Goal: Task Accomplishment & Management: Manage account settings

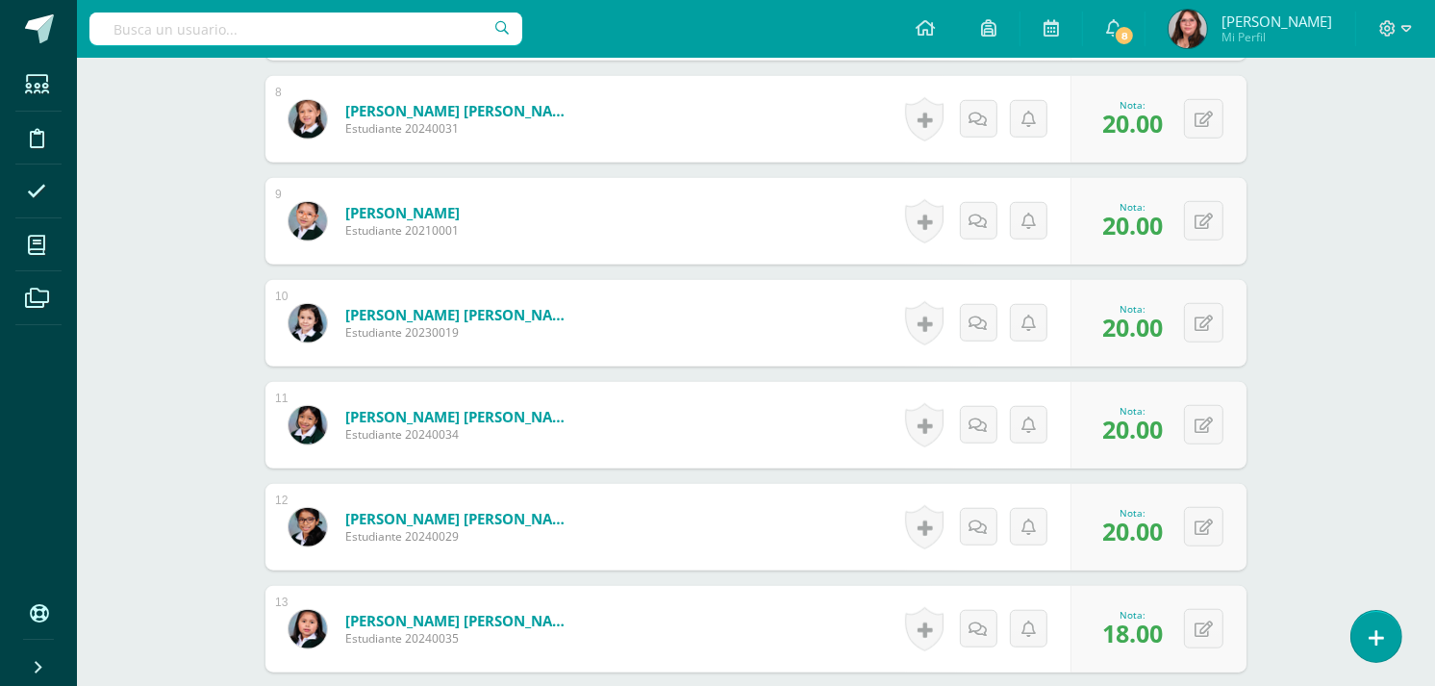
scroll to position [1157, 0]
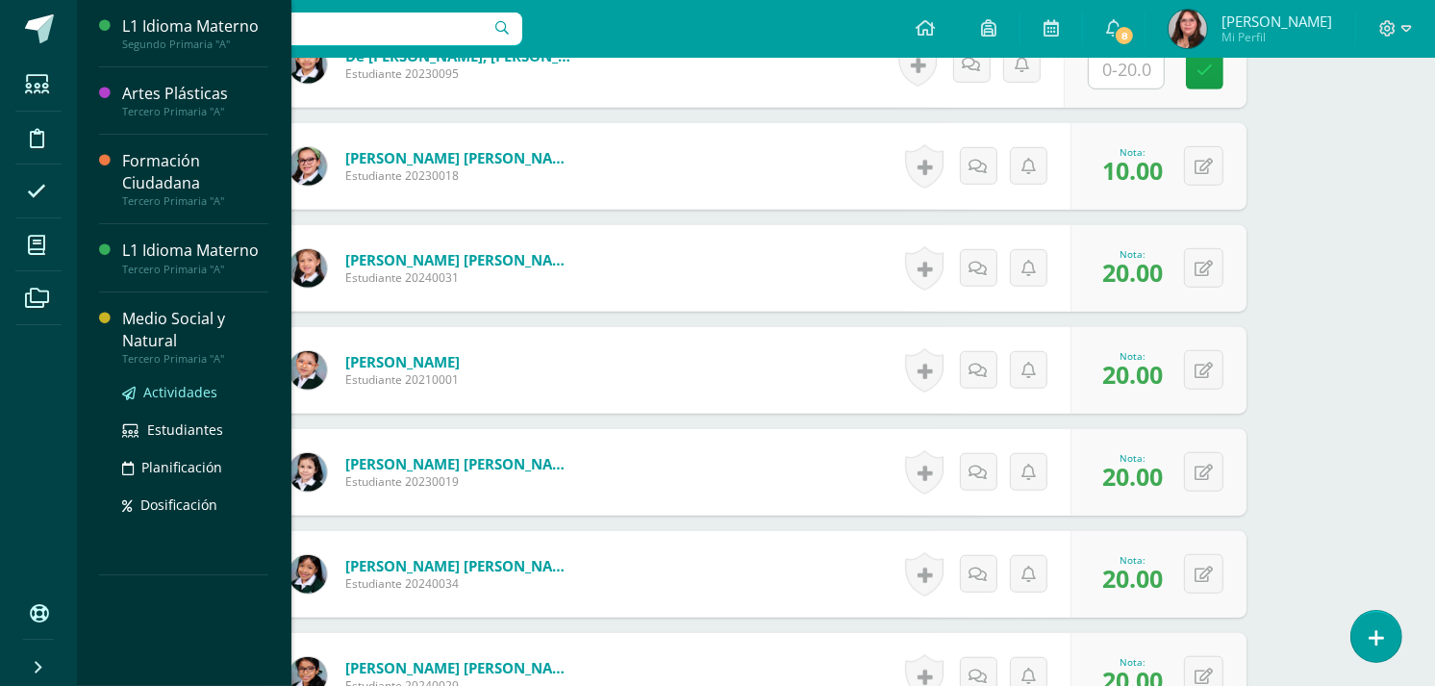
click at [184, 388] on span "Actividades" at bounding box center [180, 392] width 74 height 18
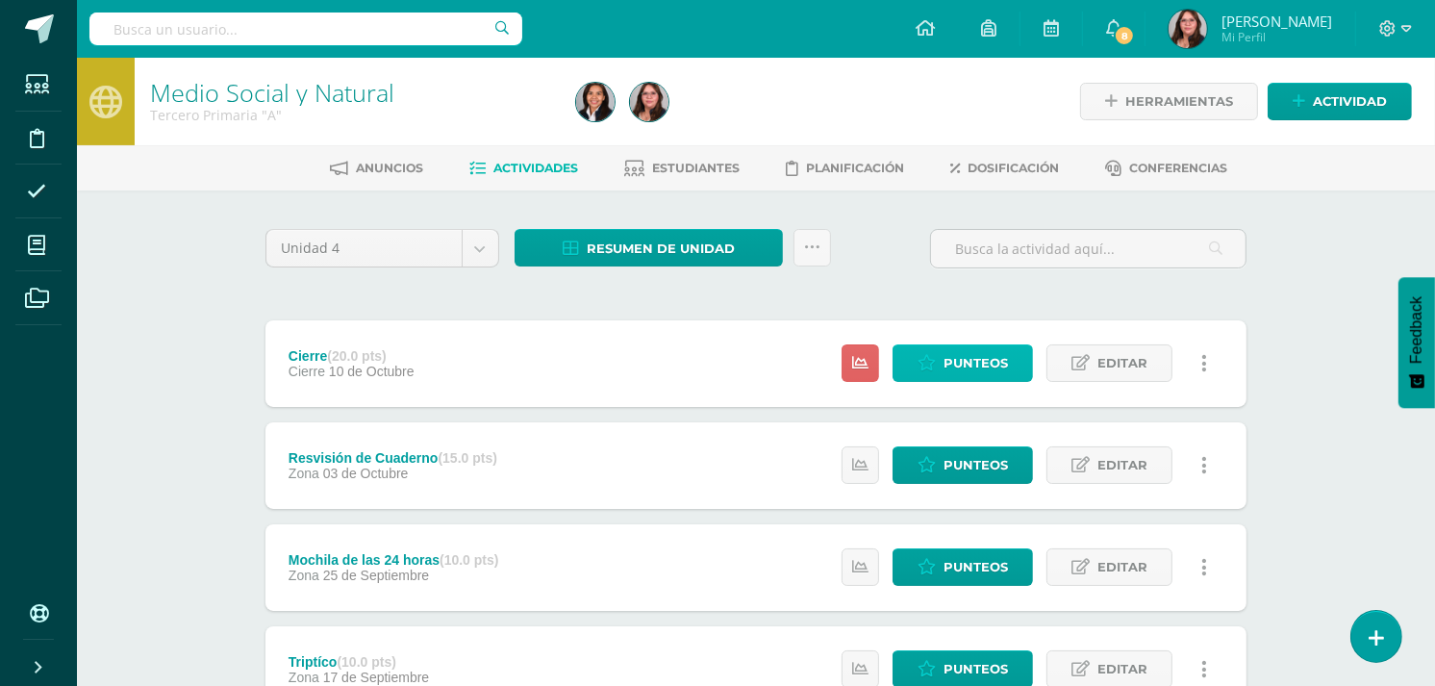
click at [925, 367] on icon at bounding box center [926, 363] width 18 height 16
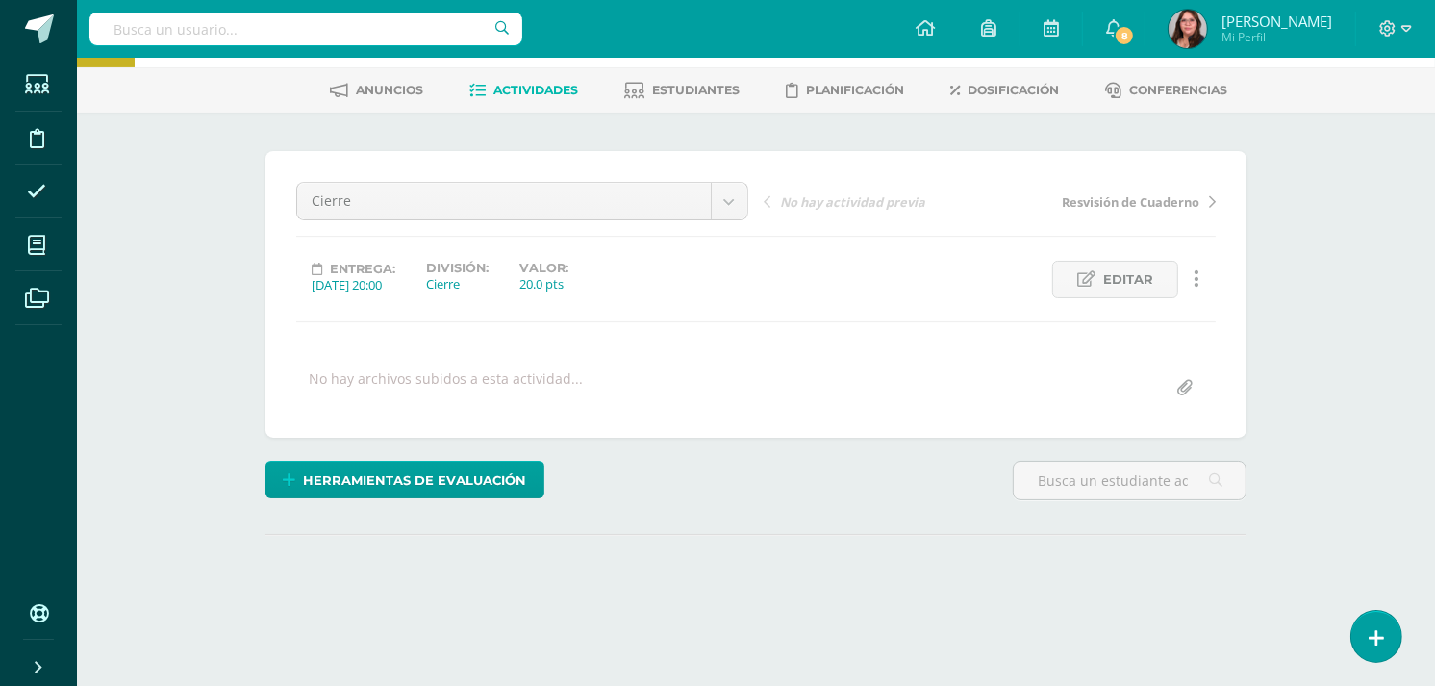
scroll to position [206, 0]
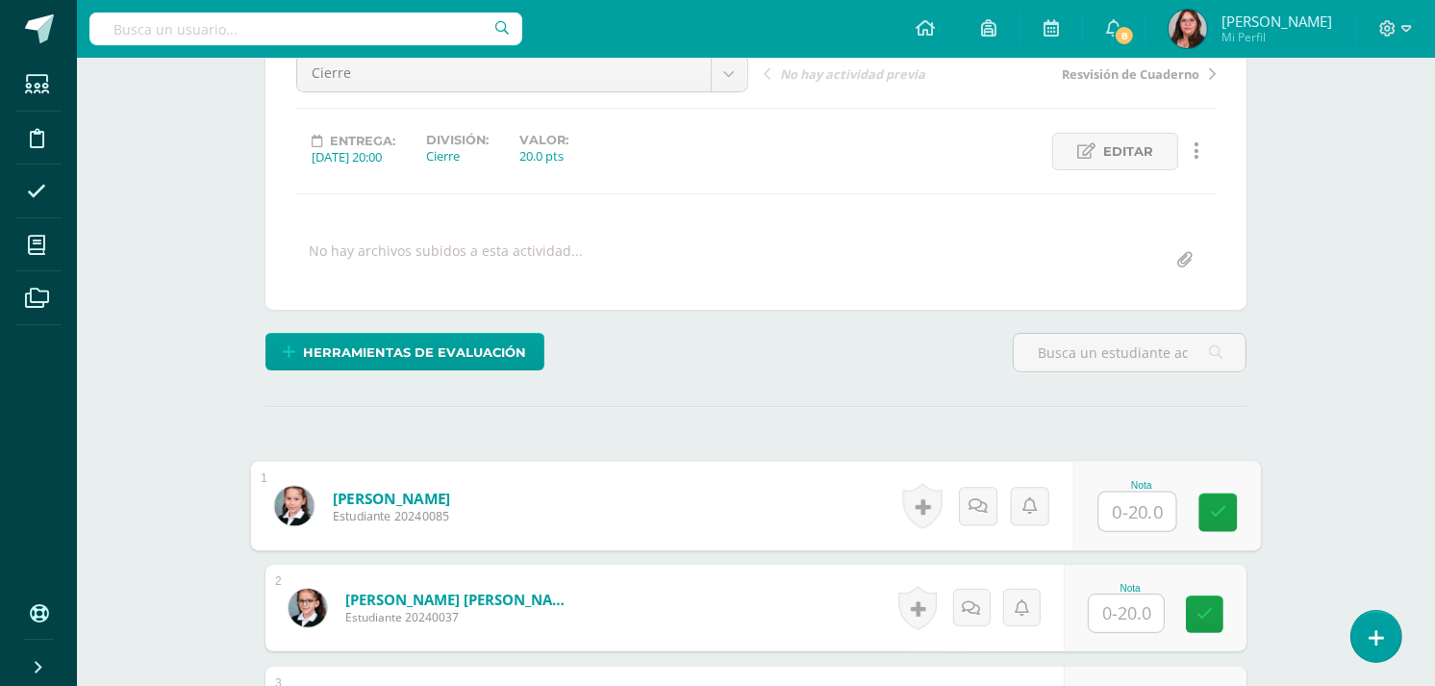
click at [1122, 501] on input "text" at bounding box center [1137, 511] width 77 height 38
click at [1138, 510] on input "text" at bounding box center [1137, 509] width 77 height 38
type input "16"
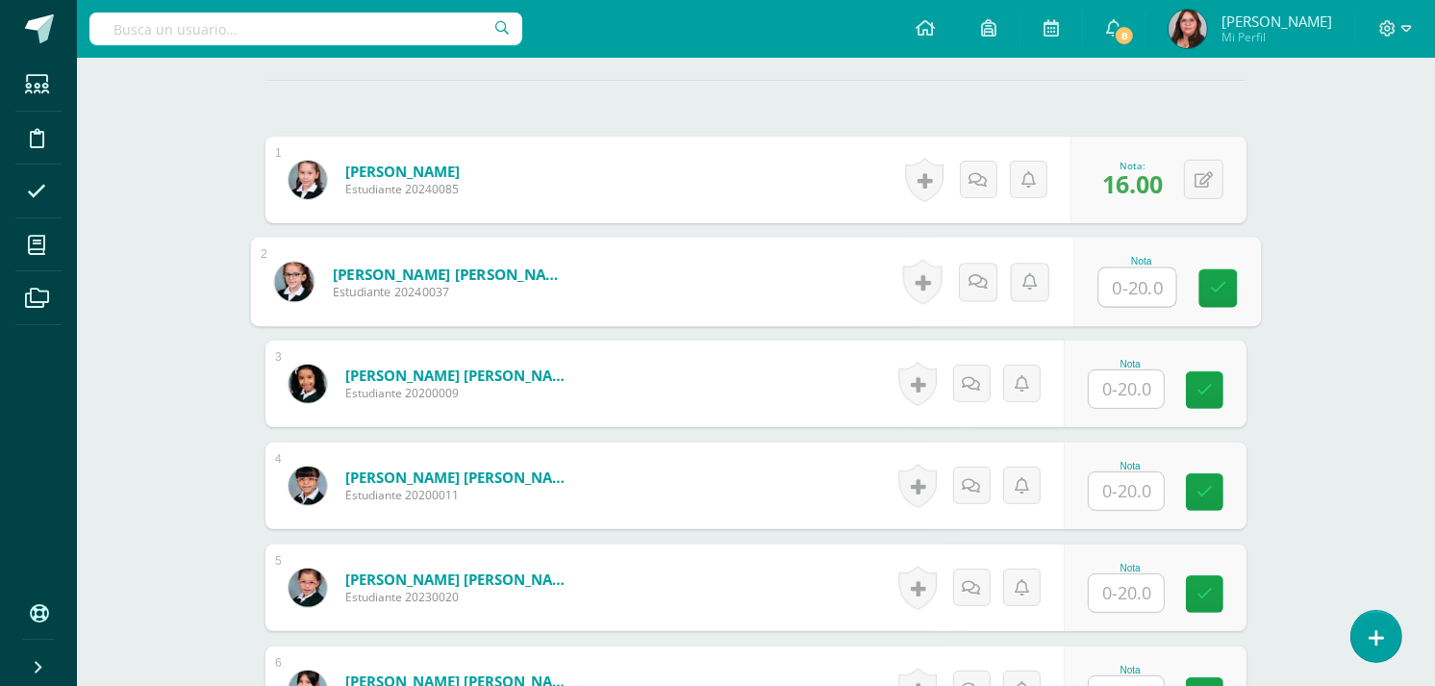
scroll to position [534, 0]
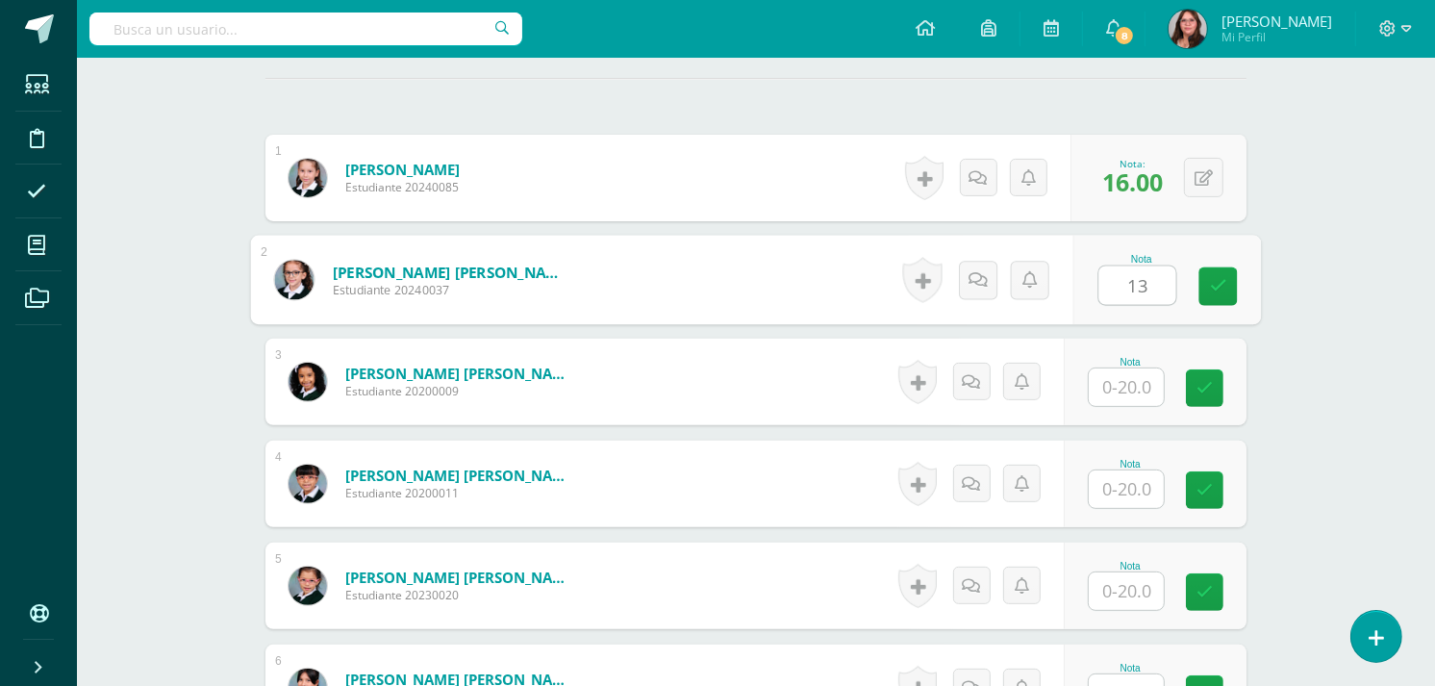
type input "13"
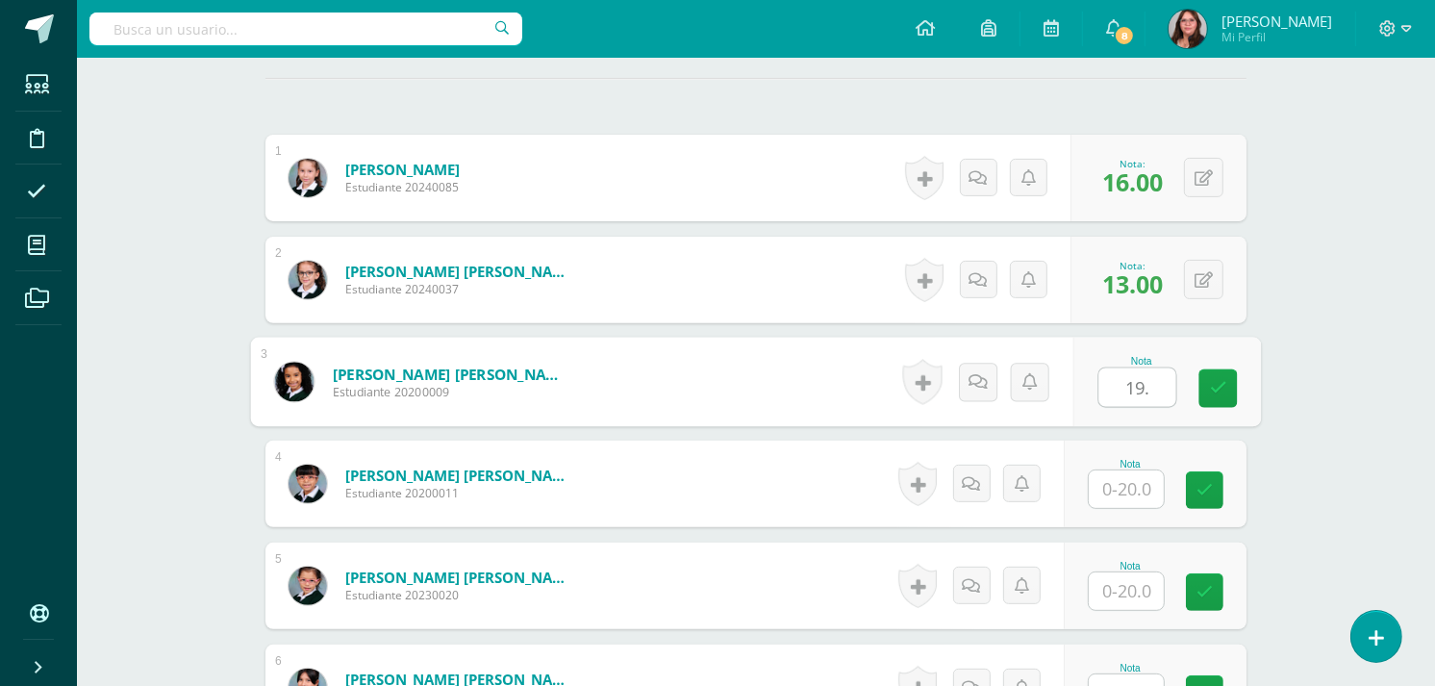
type input "19."
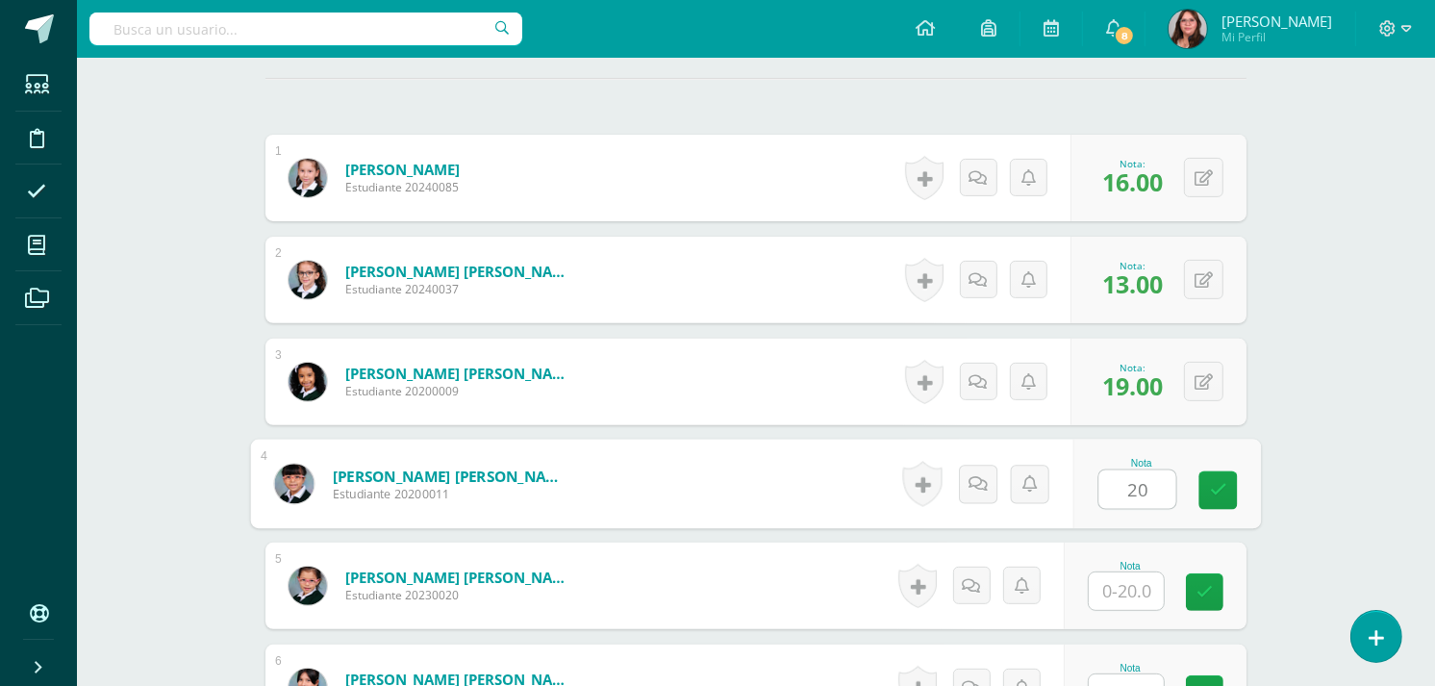
type input "2"
type input "16"
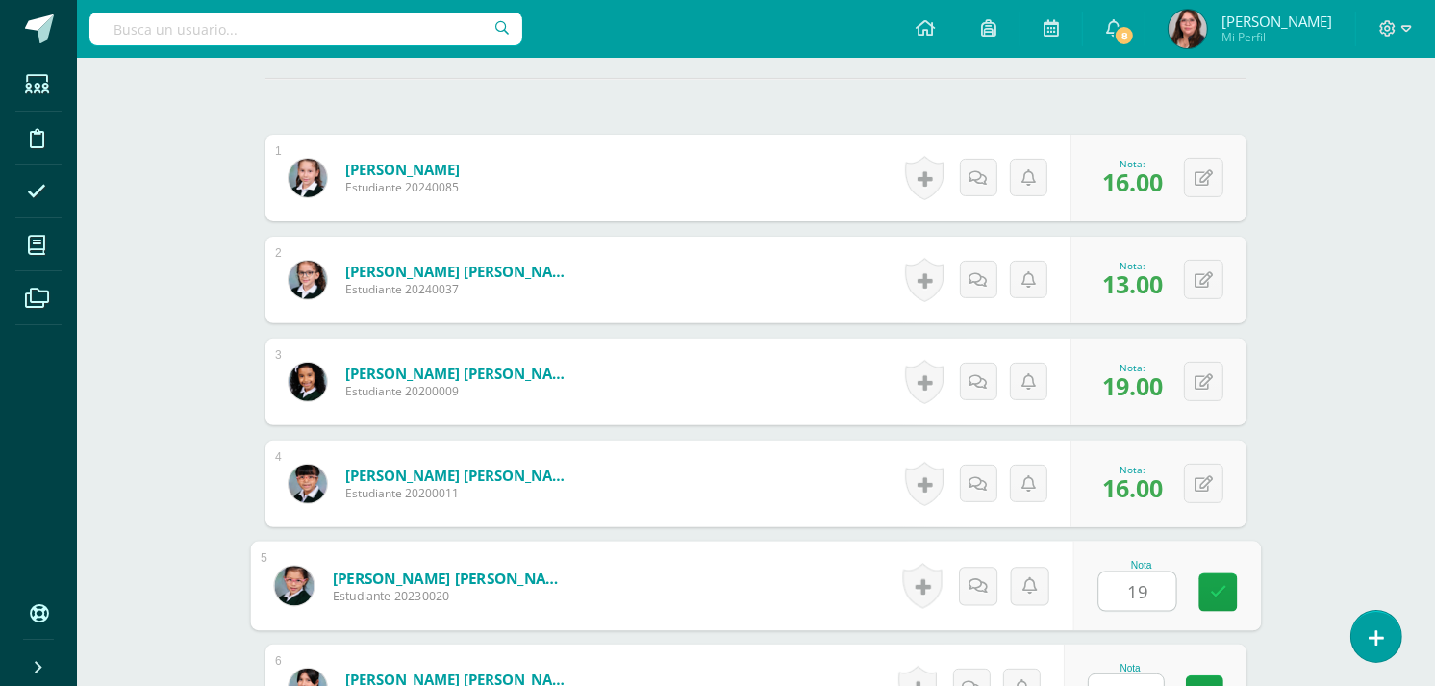
type input "19"
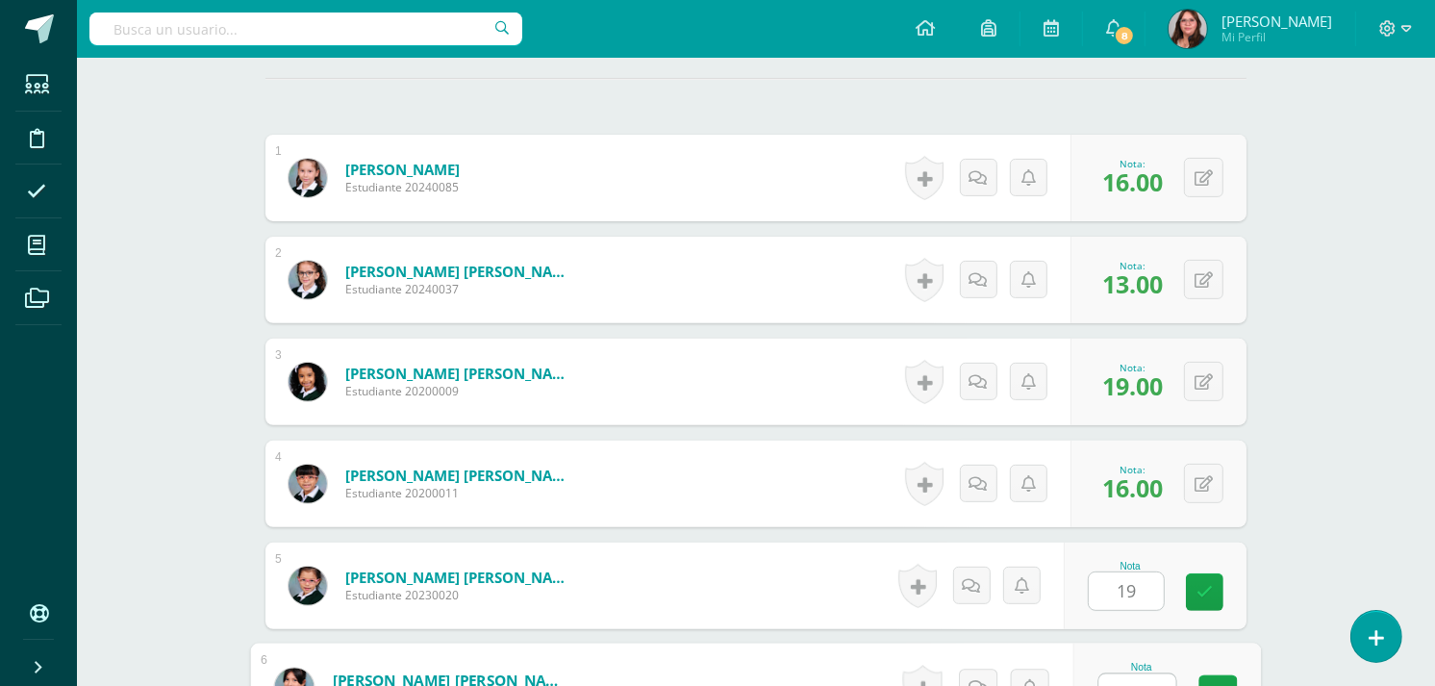
scroll to position [559, 0]
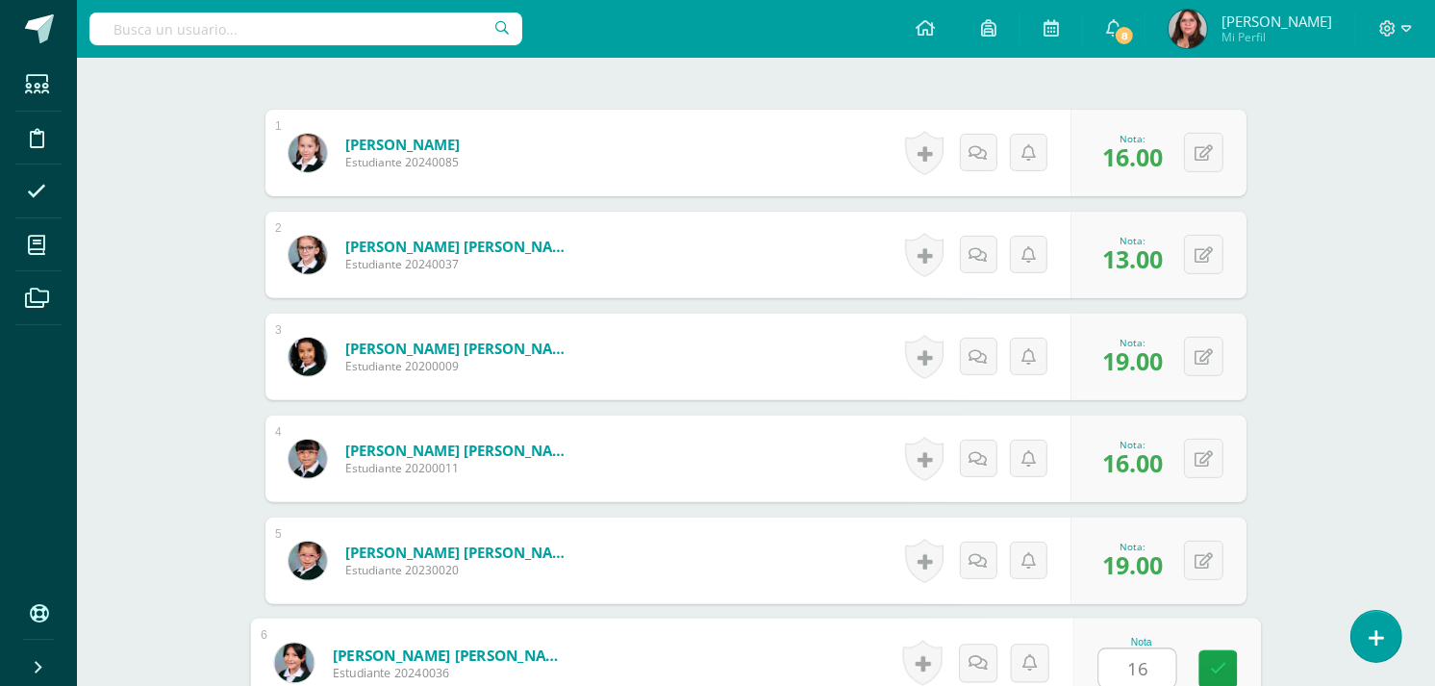
type input "16"
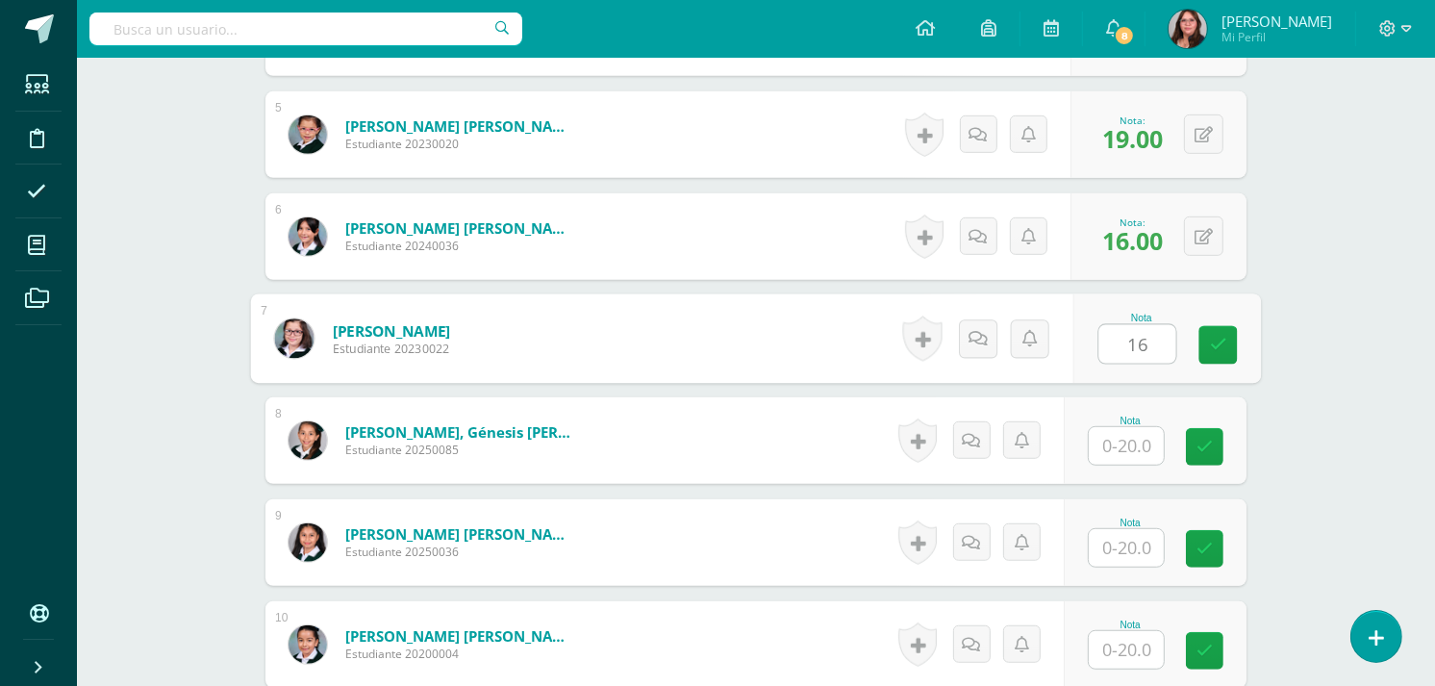
type input "16"
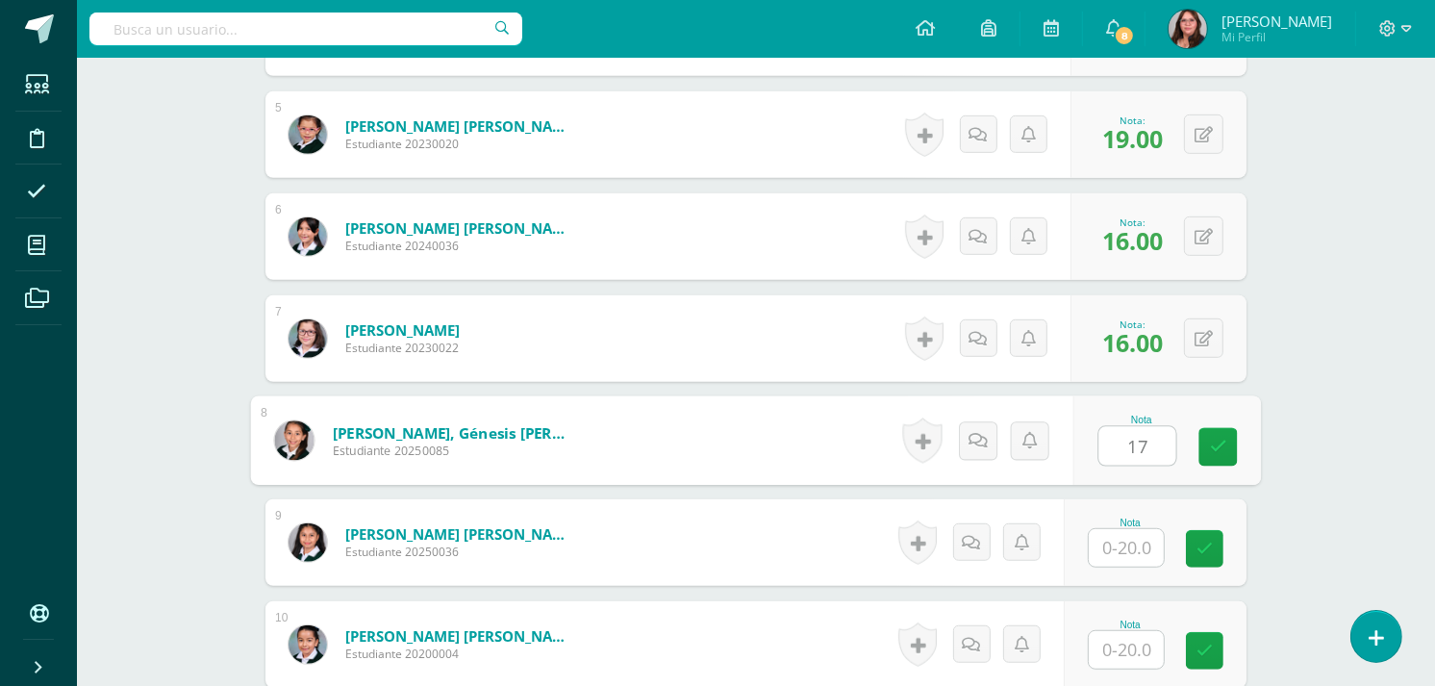
type input "17"
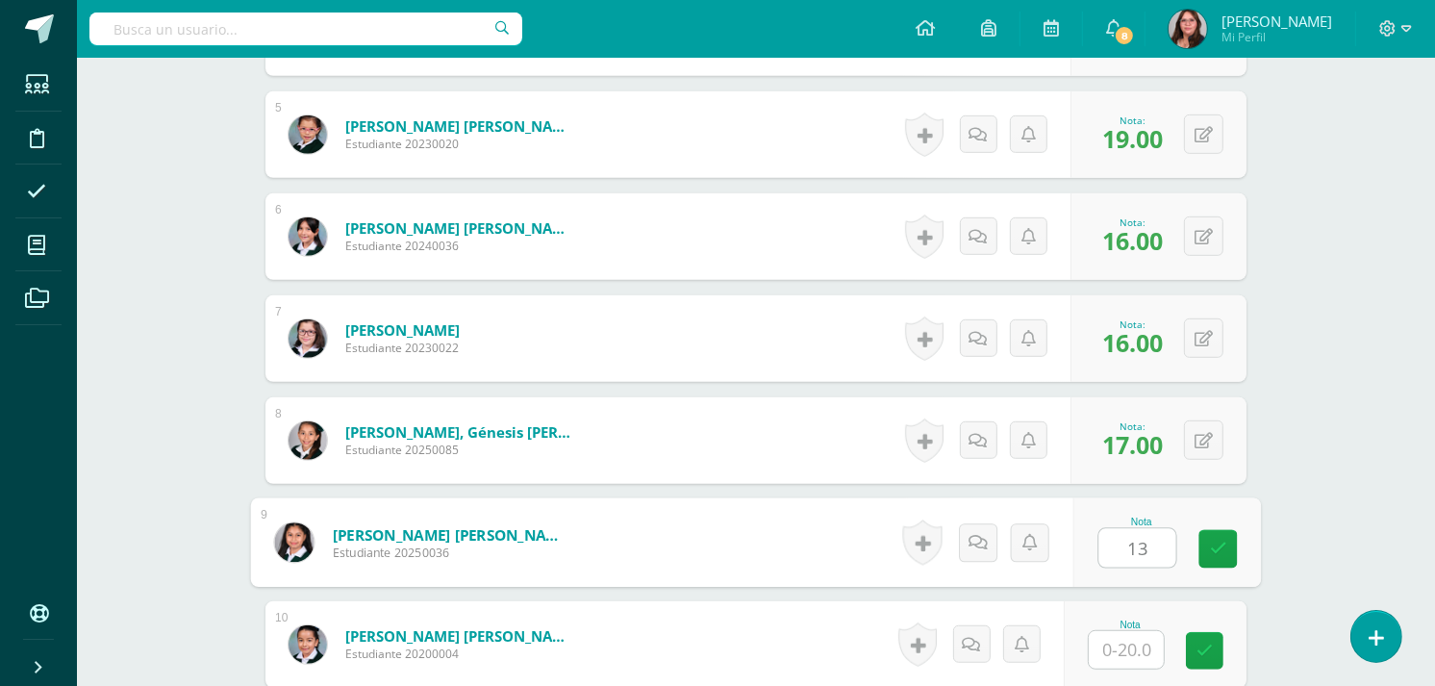
type input "13"
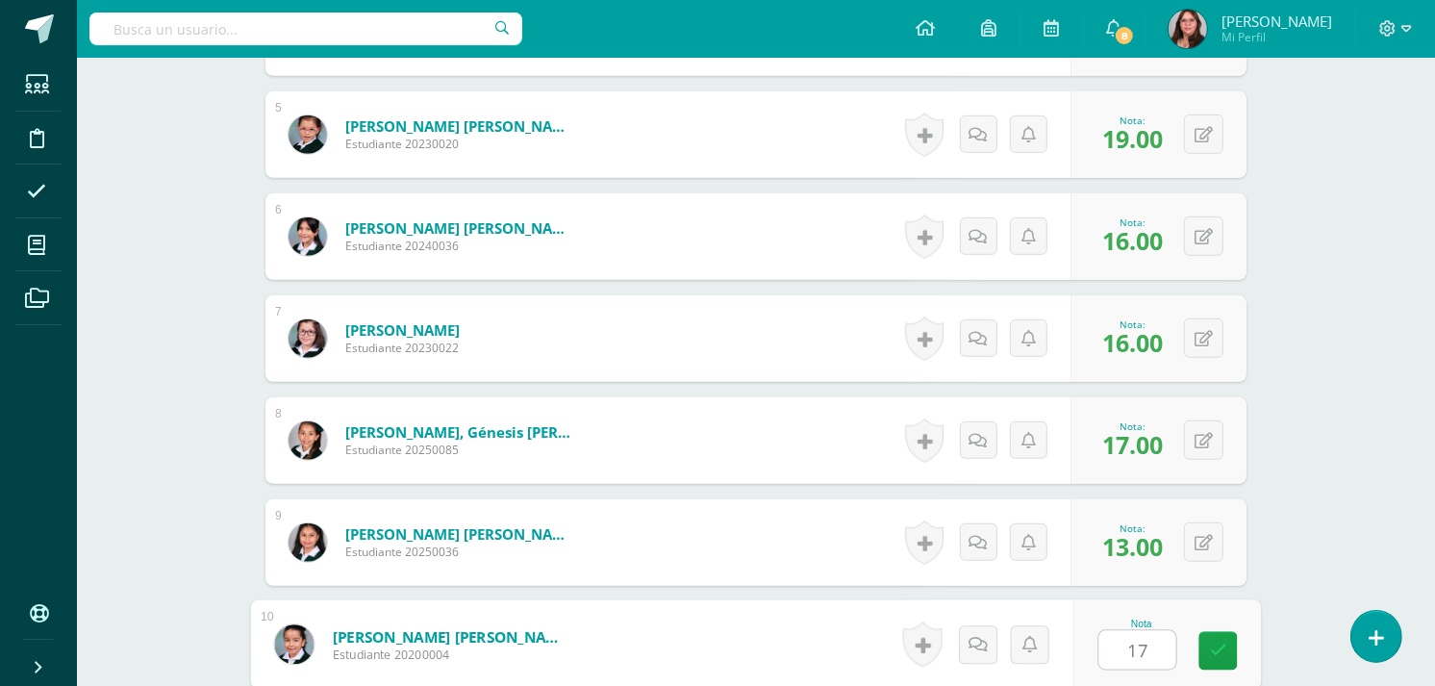
type input "17"
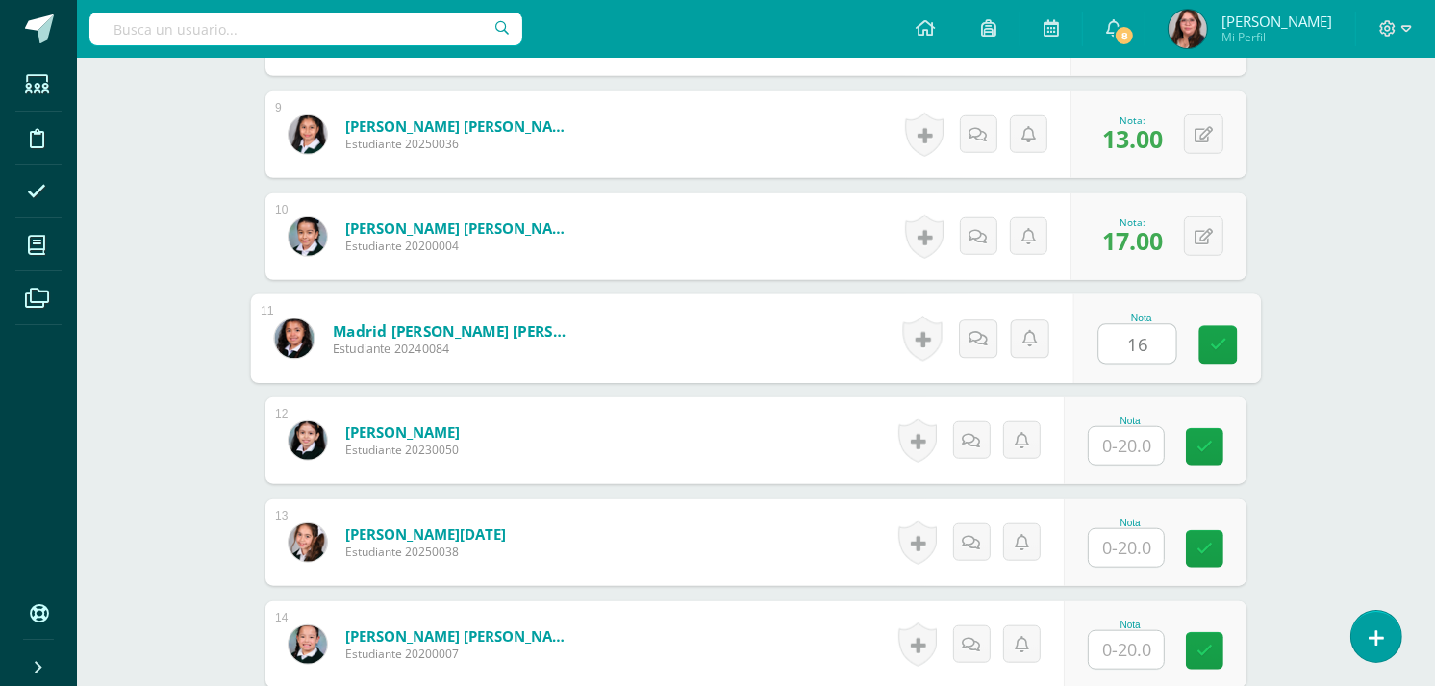
type input "16"
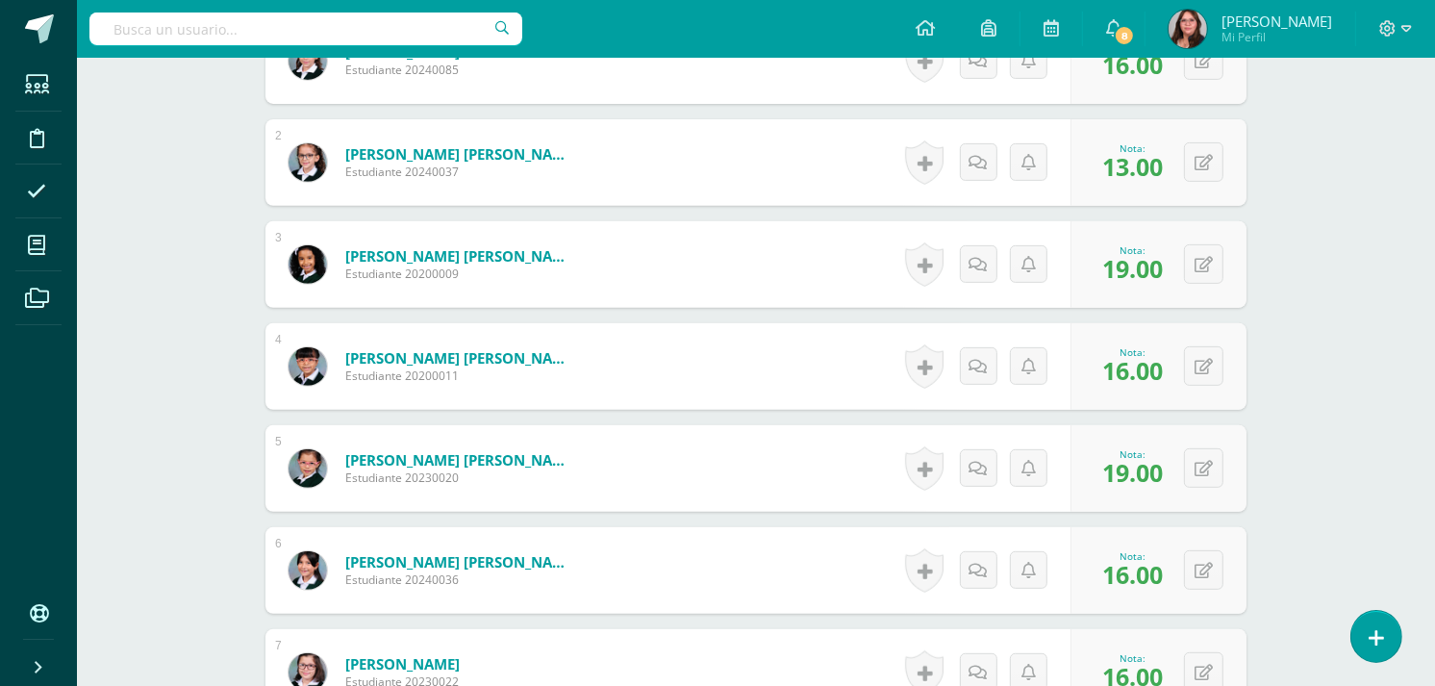
scroll to position [698, 0]
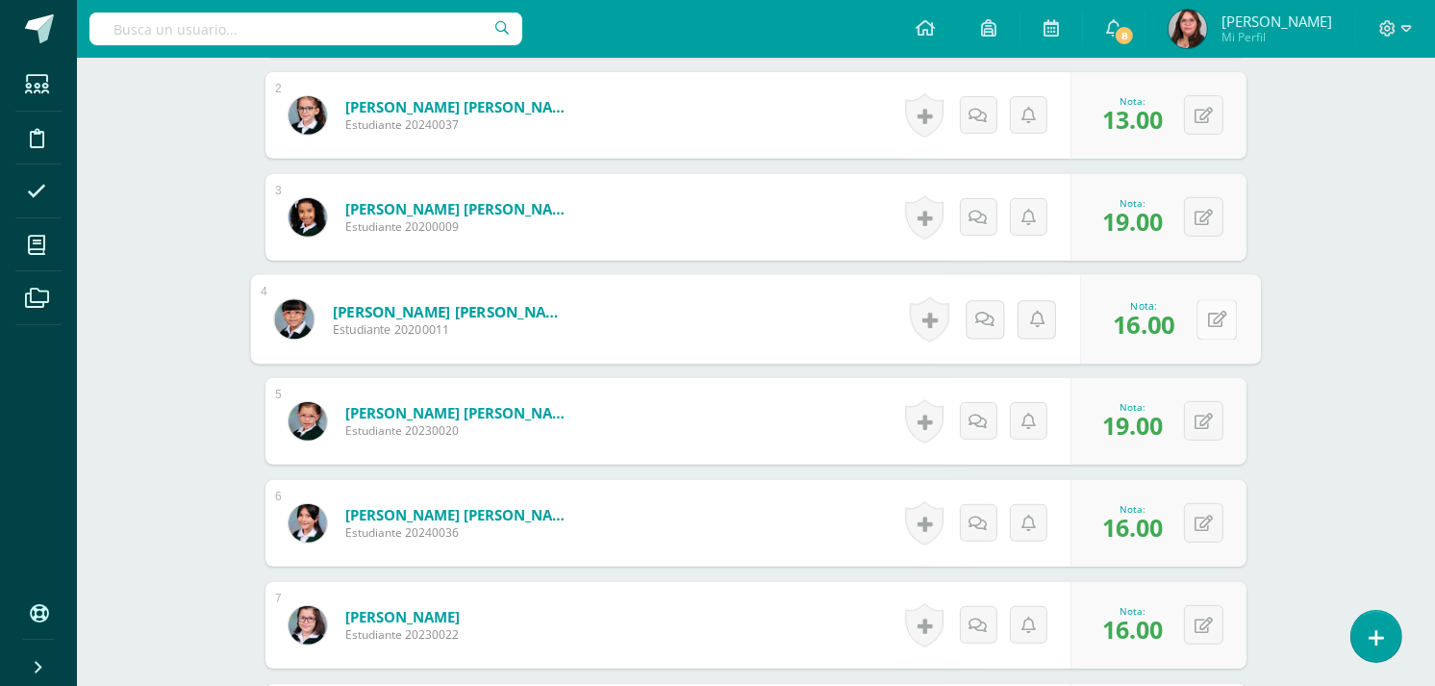
click at [1209, 304] on button at bounding box center [1216, 319] width 40 height 40
type input "19"
click at [1200, 425] on button at bounding box center [1203, 420] width 39 height 39
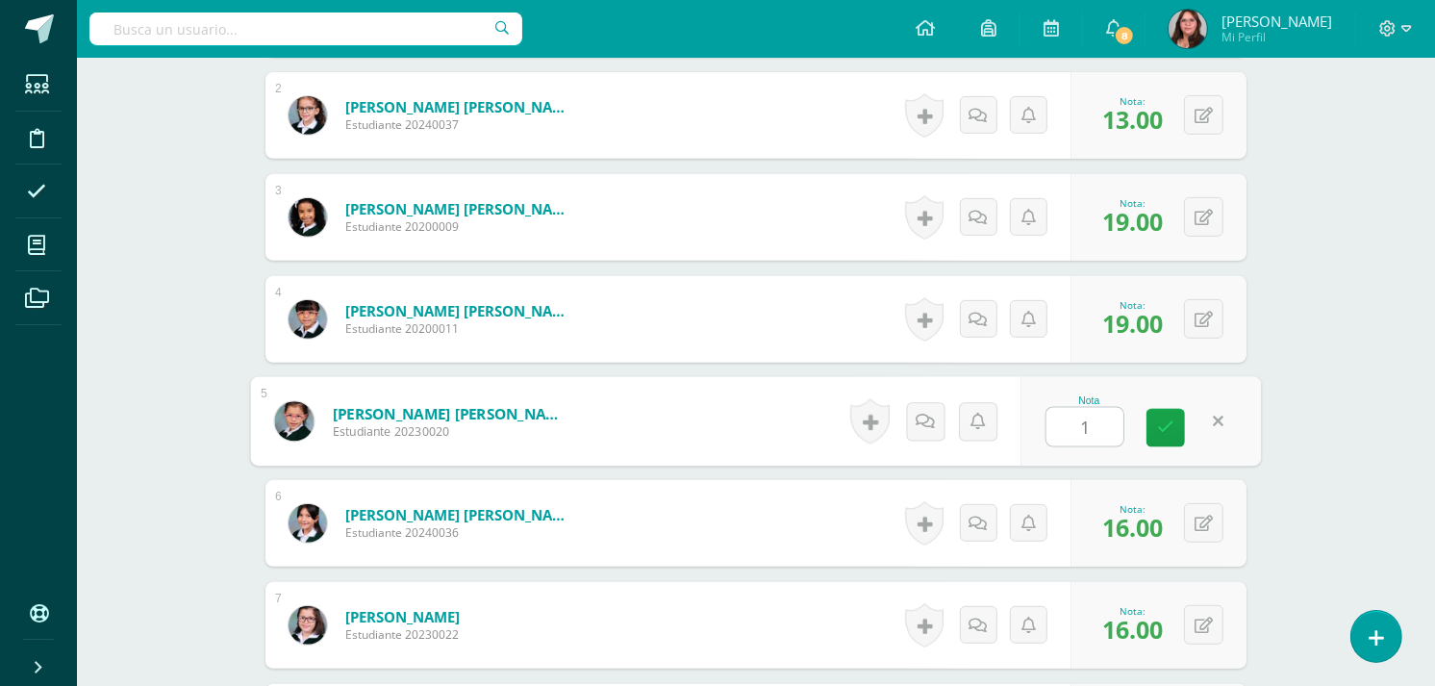
type input "16"
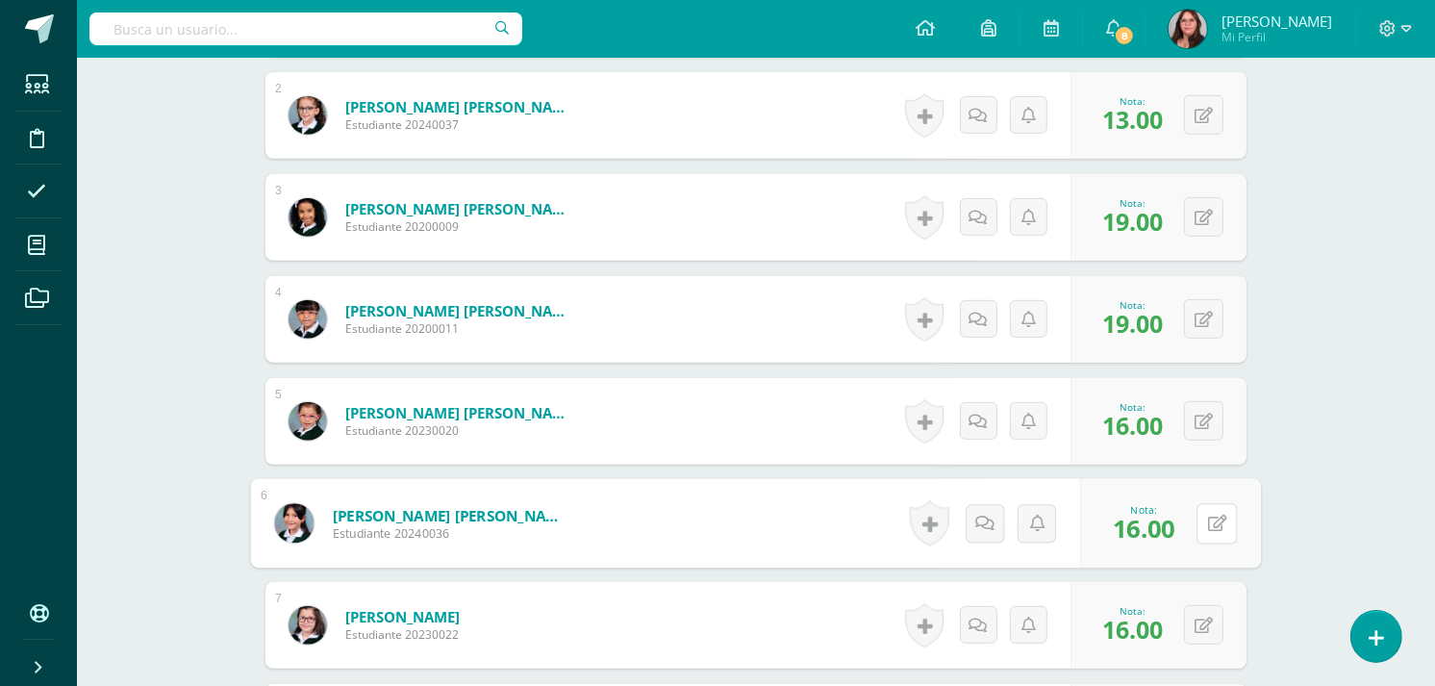
drag, startPoint x: 1197, startPoint y: 515, endPoint x: 1208, endPoint y: 475, distance: 41.8
click at [1197, 516] on button at bounding box center [1216, 523] width 40 height 40
type input "19"
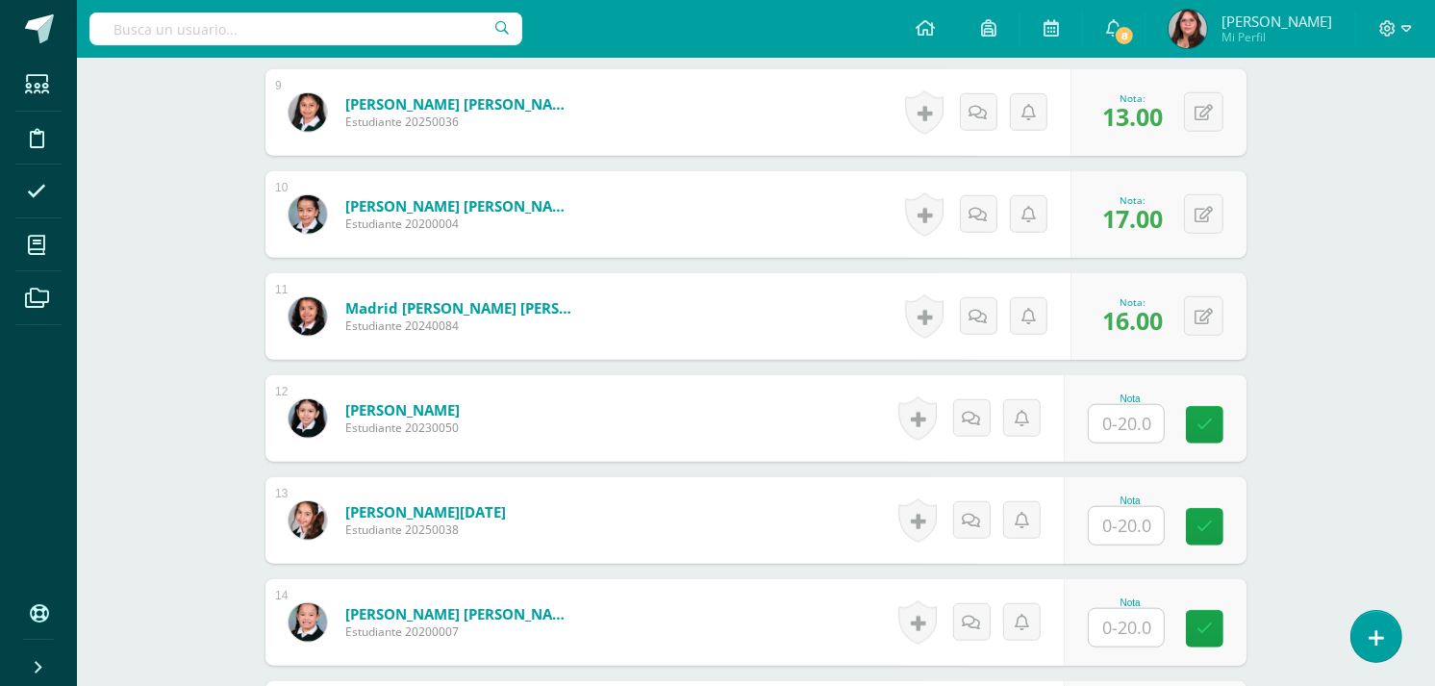
scroll to position [1446, 0]
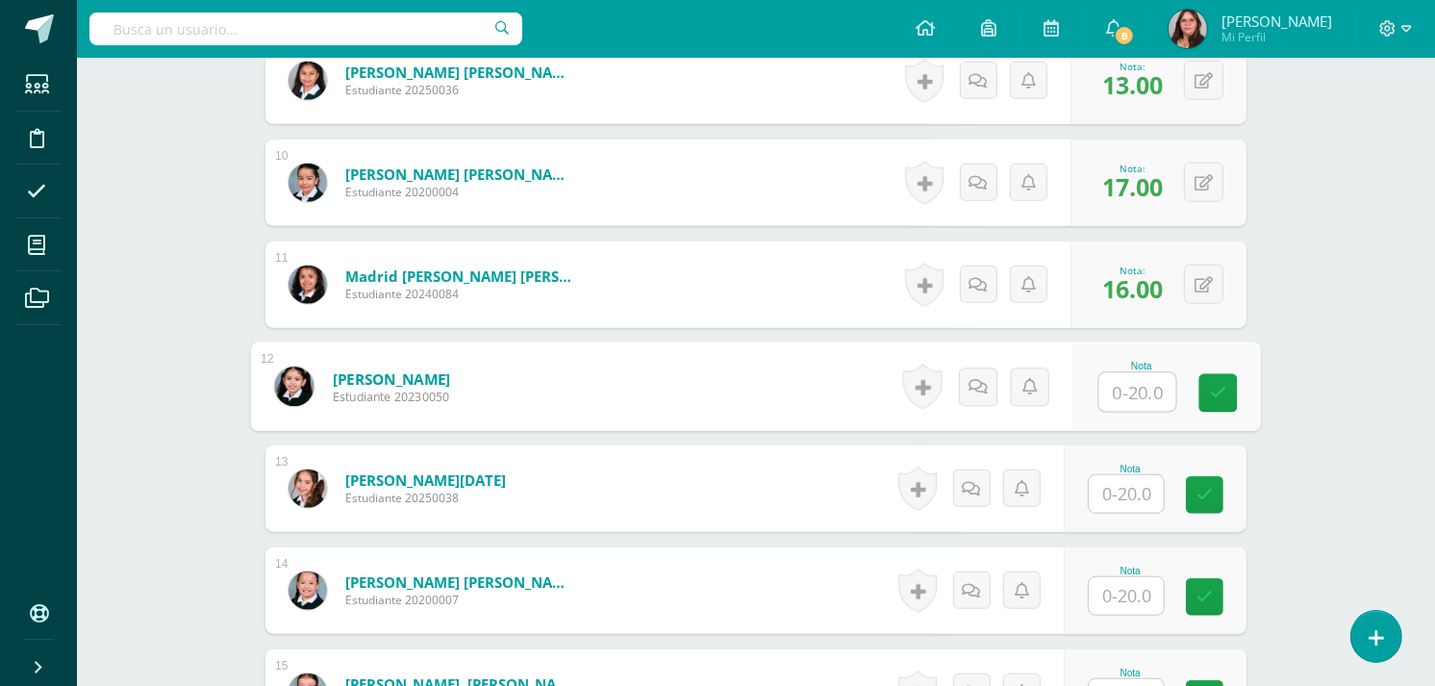
click at [1120, 401] on input "text" at bounding box center [1137, 392] width 77 height 38
type input "19"
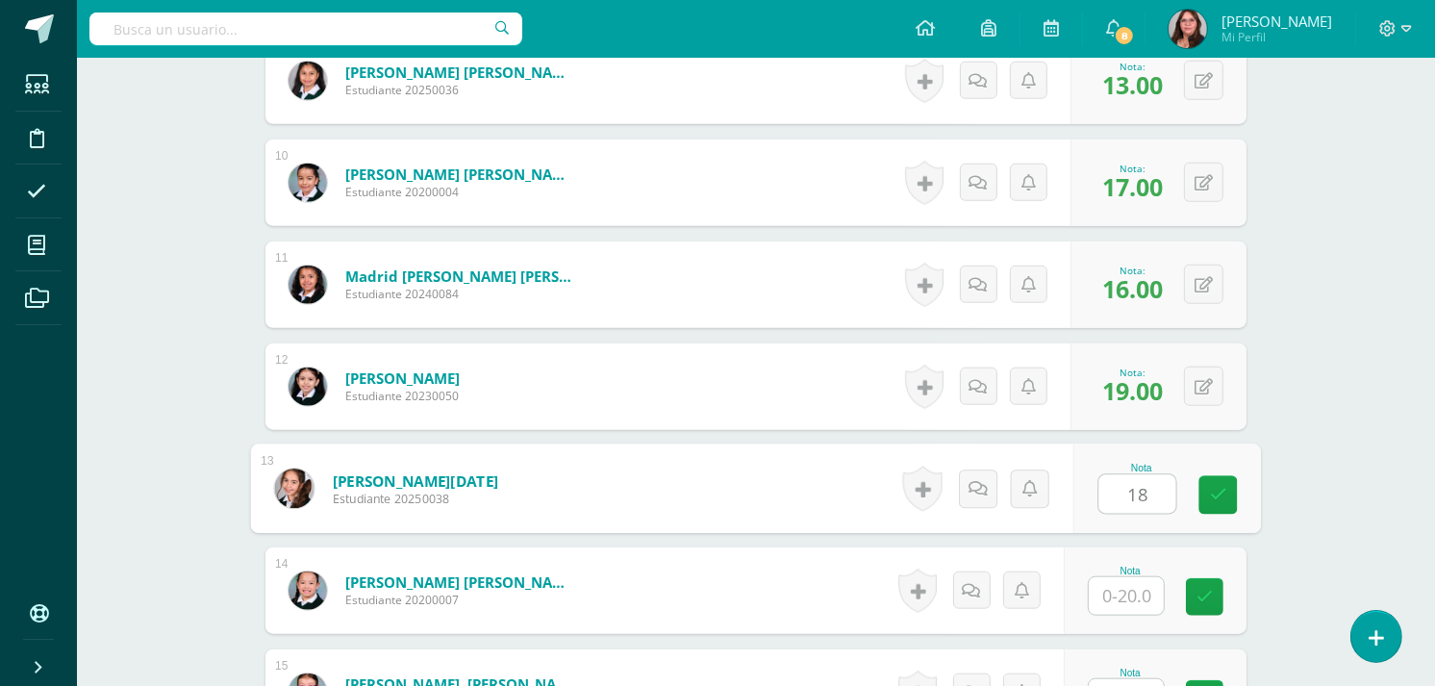
type input "18"
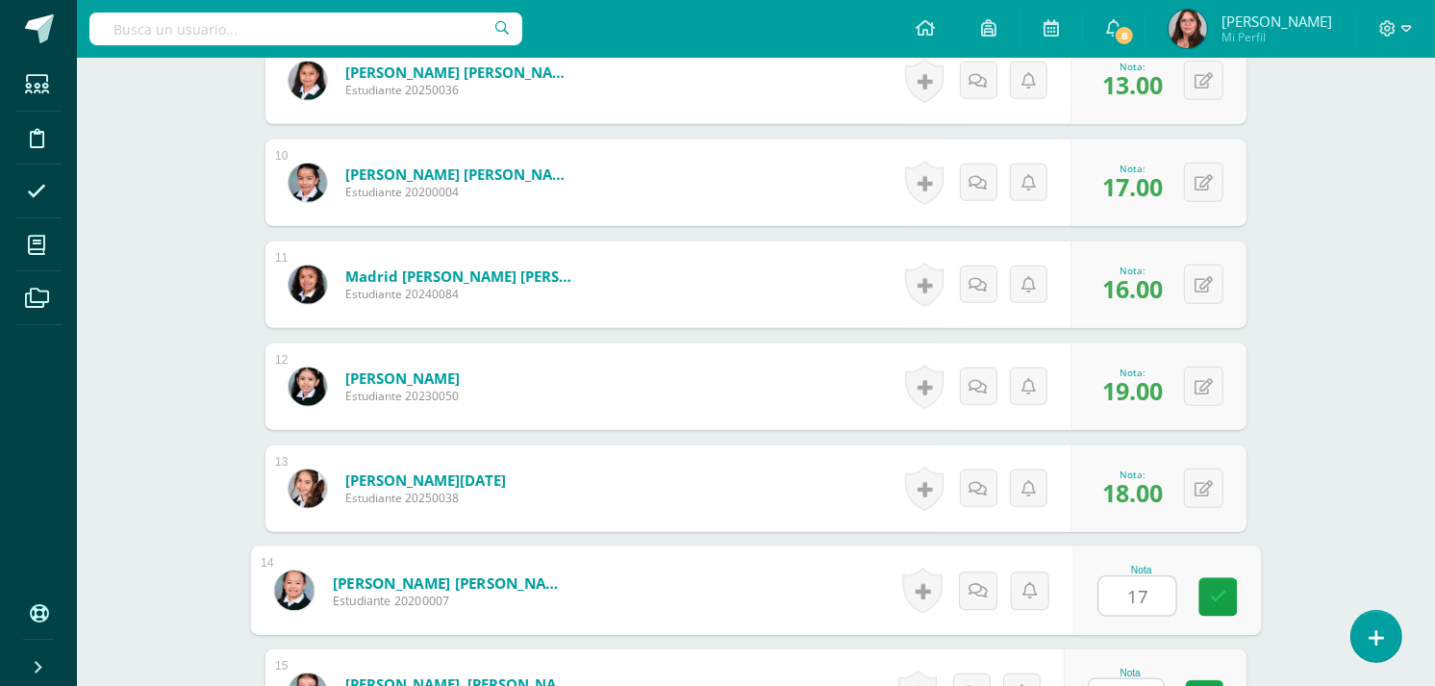
type input "17"
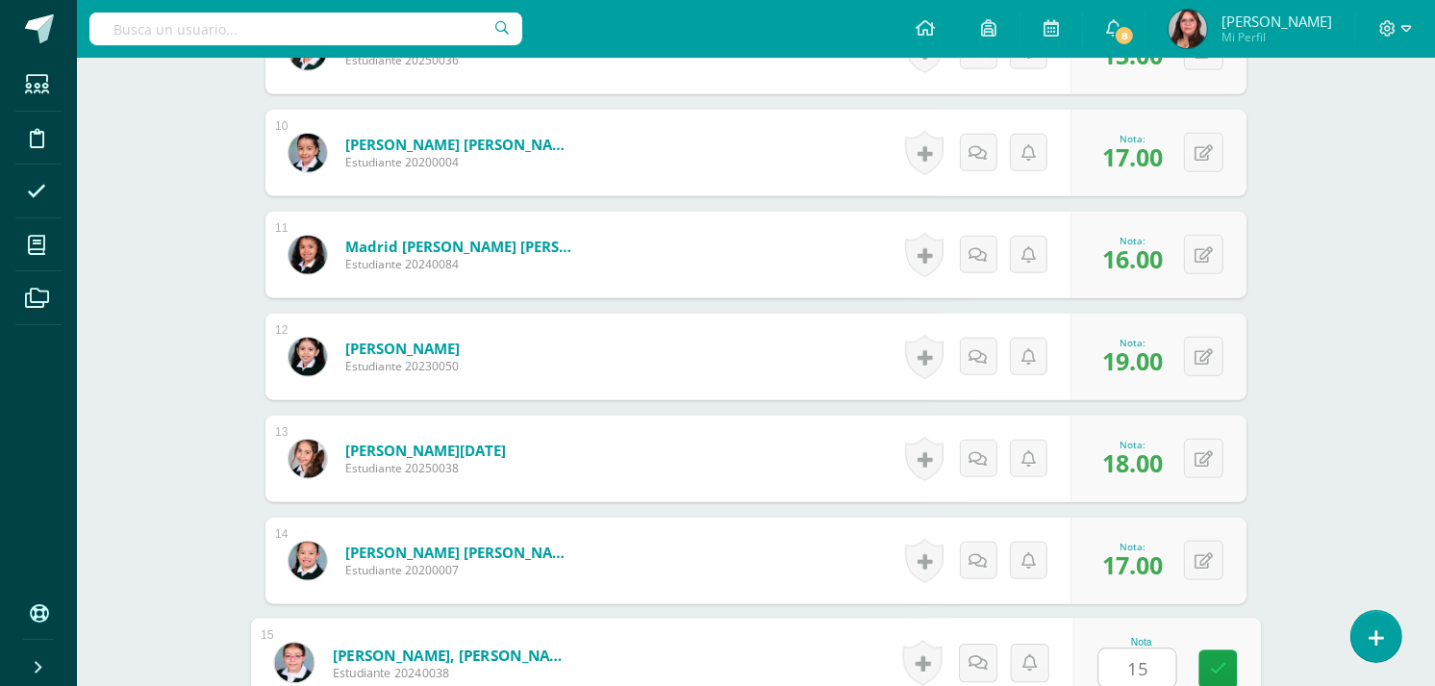
type input "15"
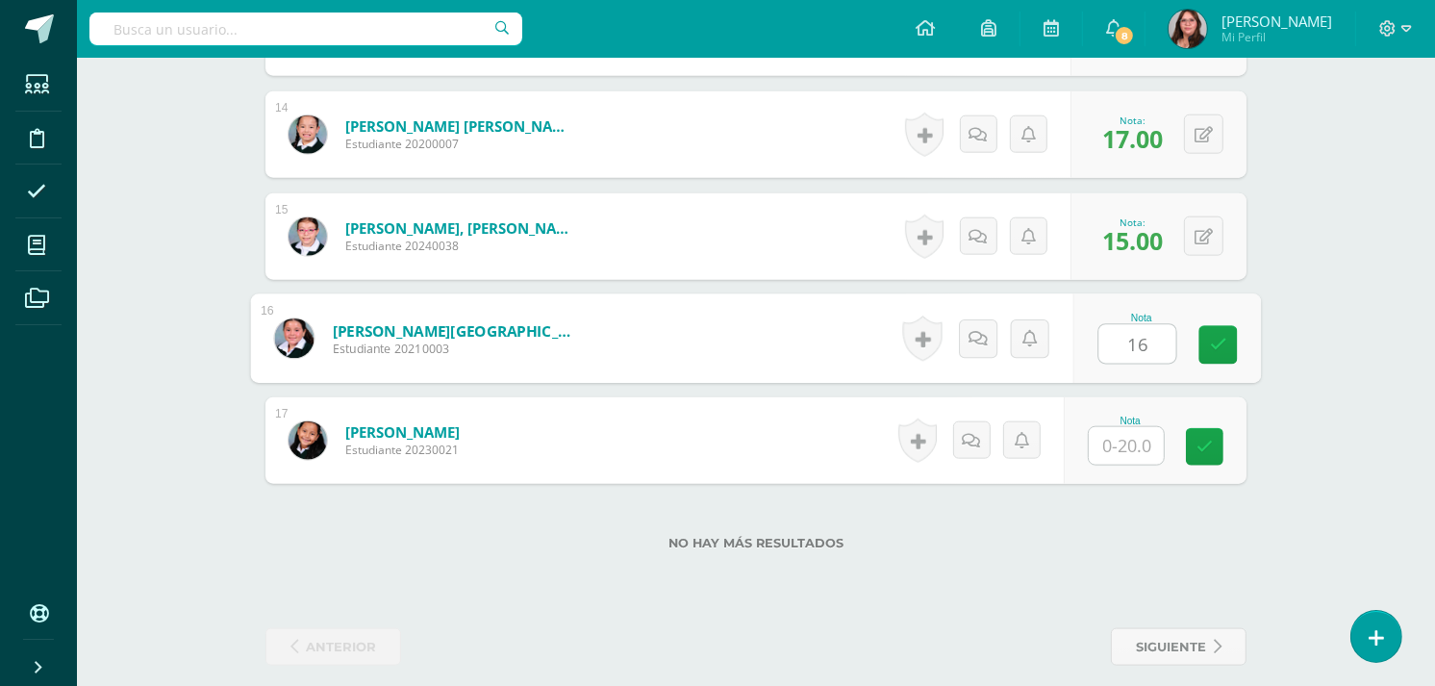
type input "16"
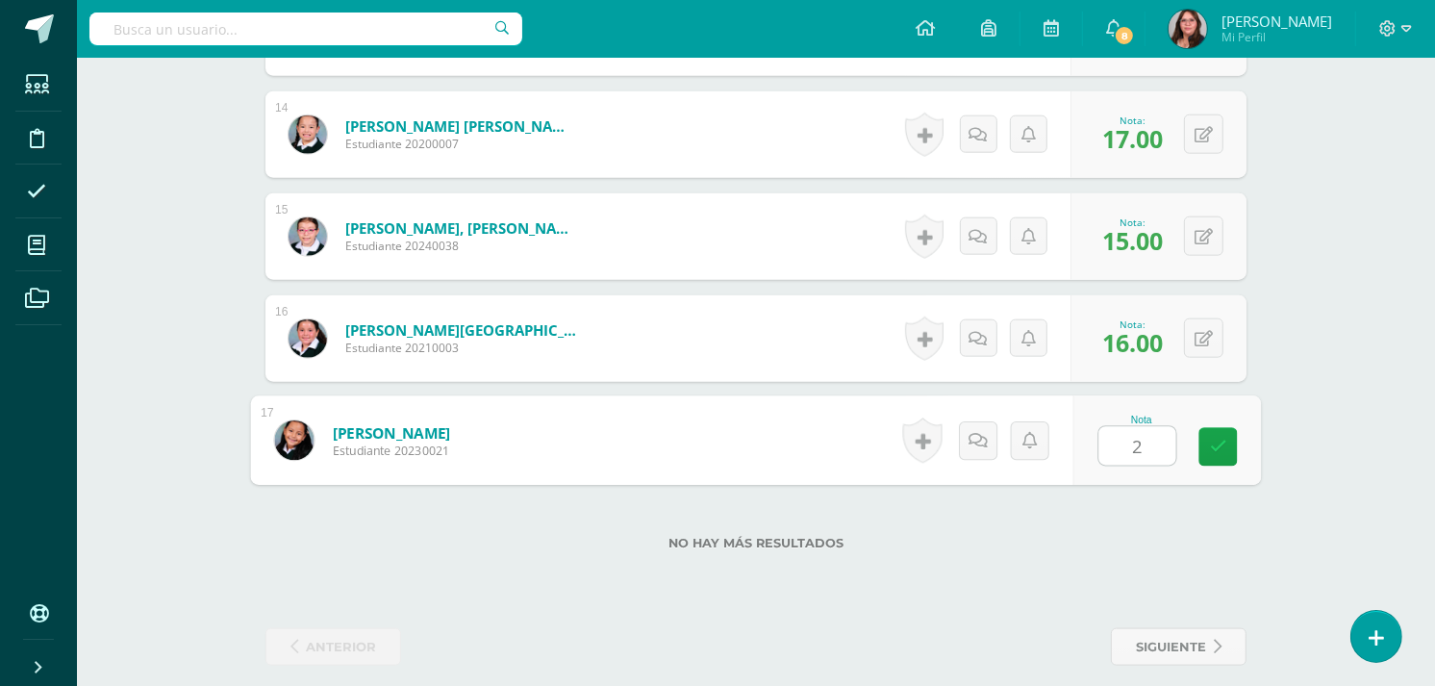
type input "20"
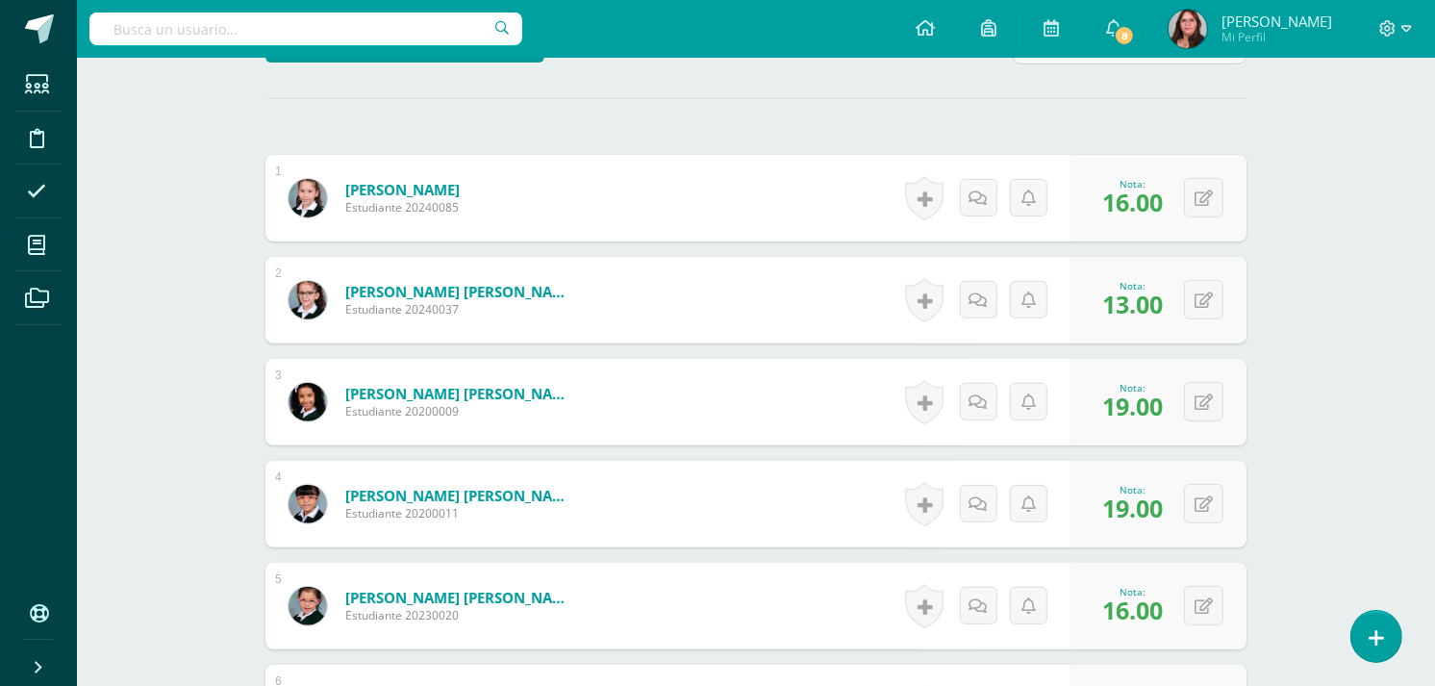
scroll to position [0, 0]
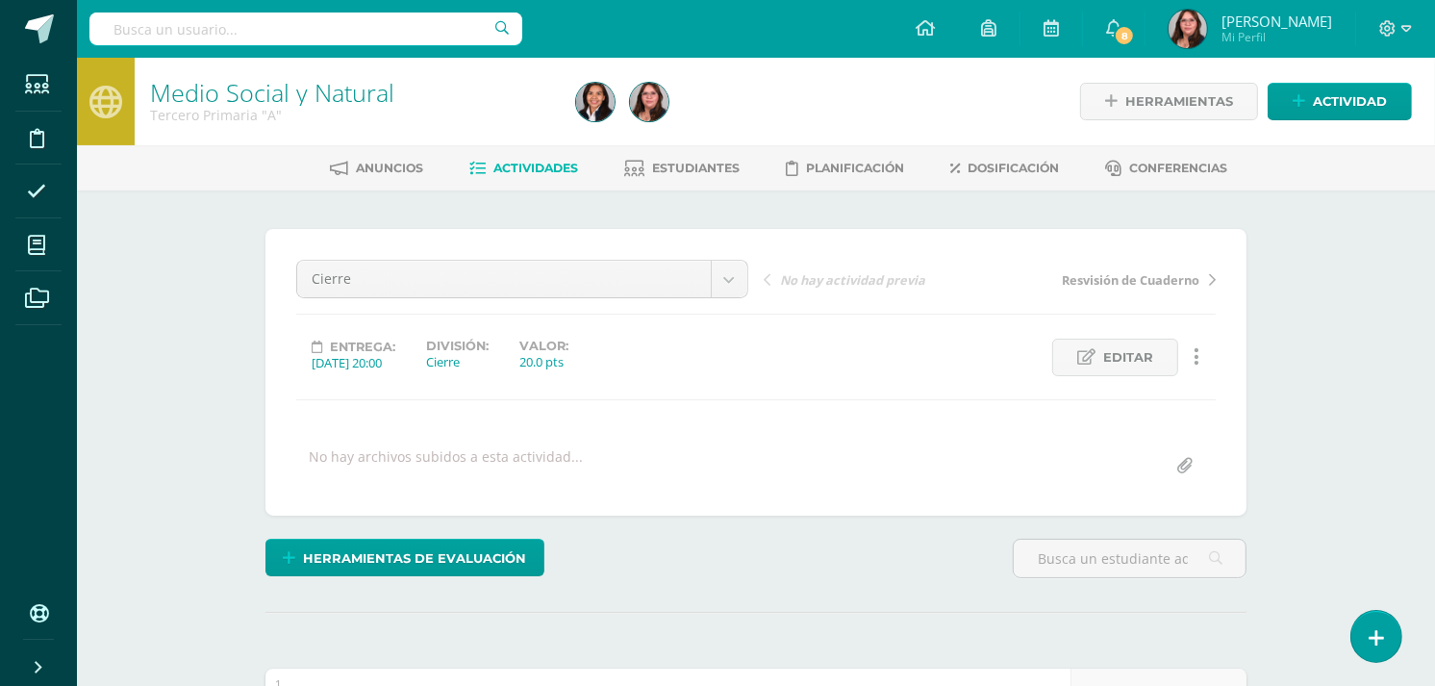
click at [553, 169] on span "Actividades" at bounding box center [536, 168] width 85 height 14
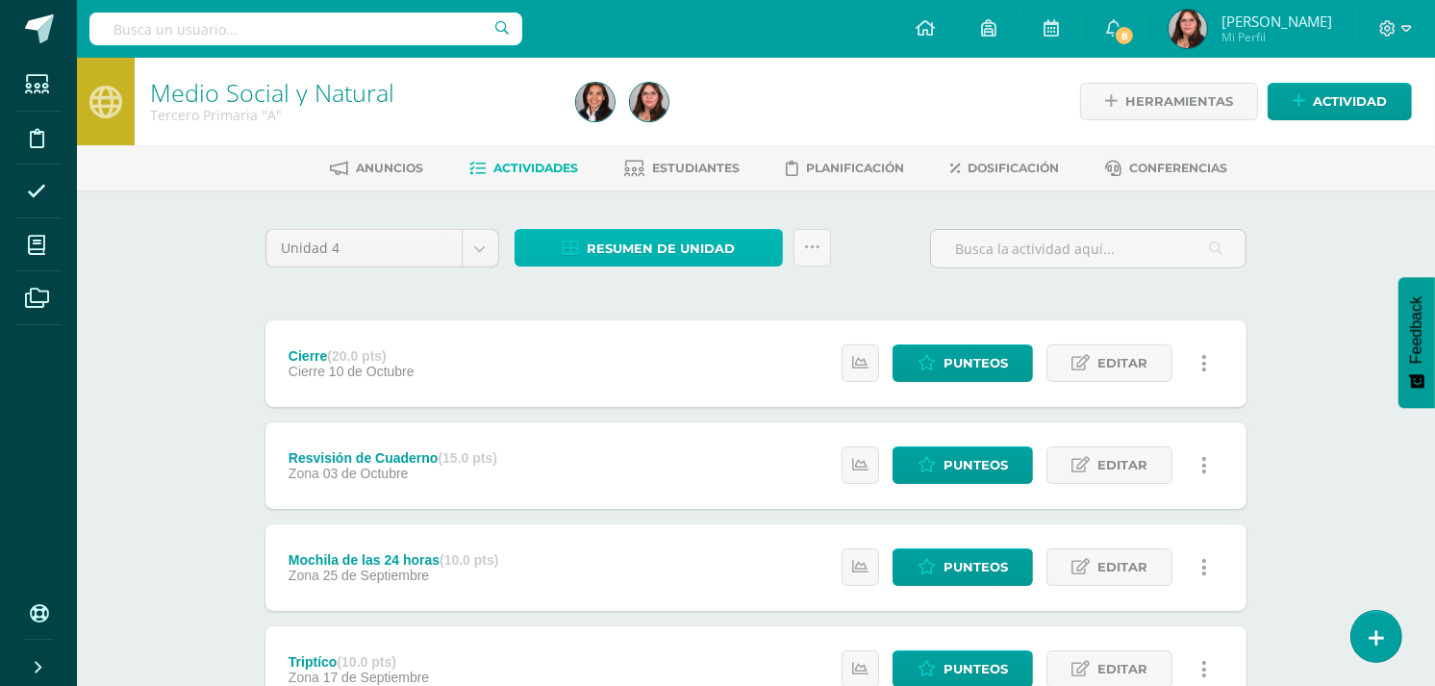
click at [659, 255] on span "Resumen de unidad" at bounding box center [661, 249] width 148 height 36
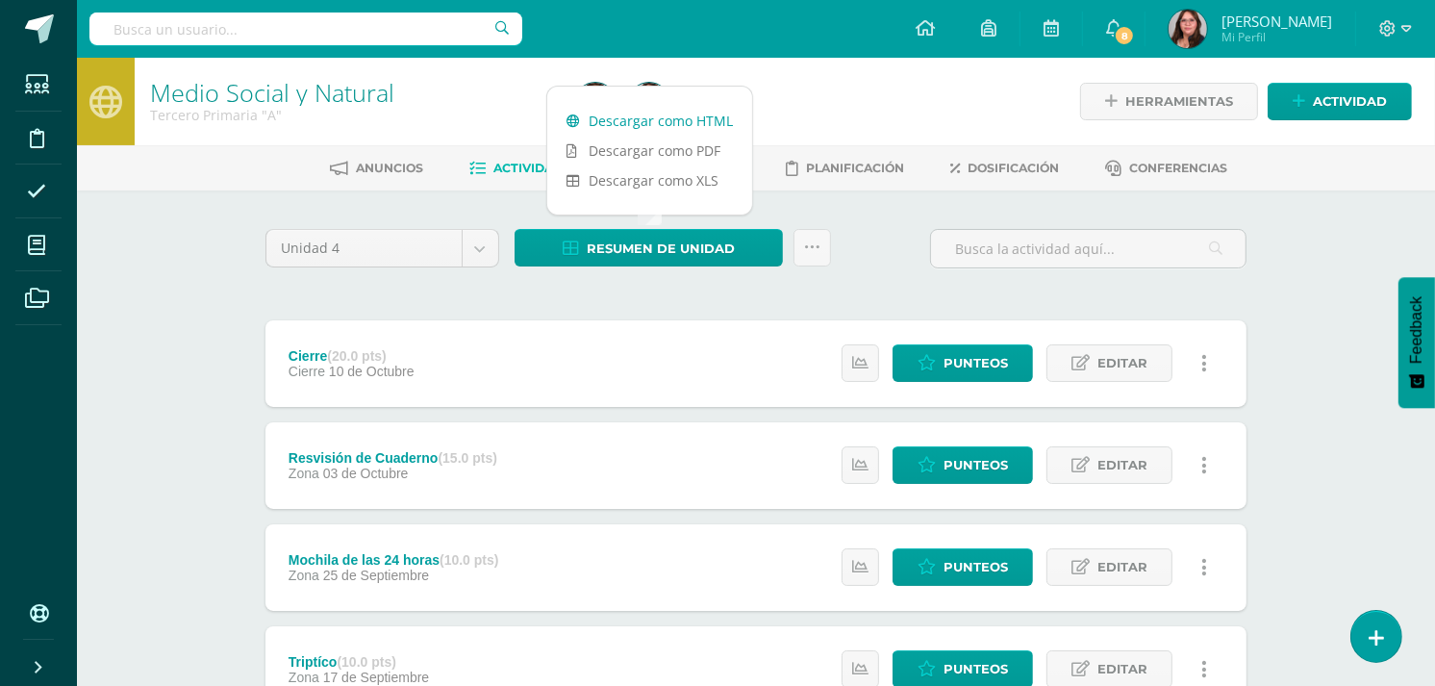
click at [632, 121] on link "Descargar como HTML" at bounding box center [649, 121] width 205 height 30
click at [973, 356] on span "Punteos" at bounding box center [975, 363] width 64 height 36
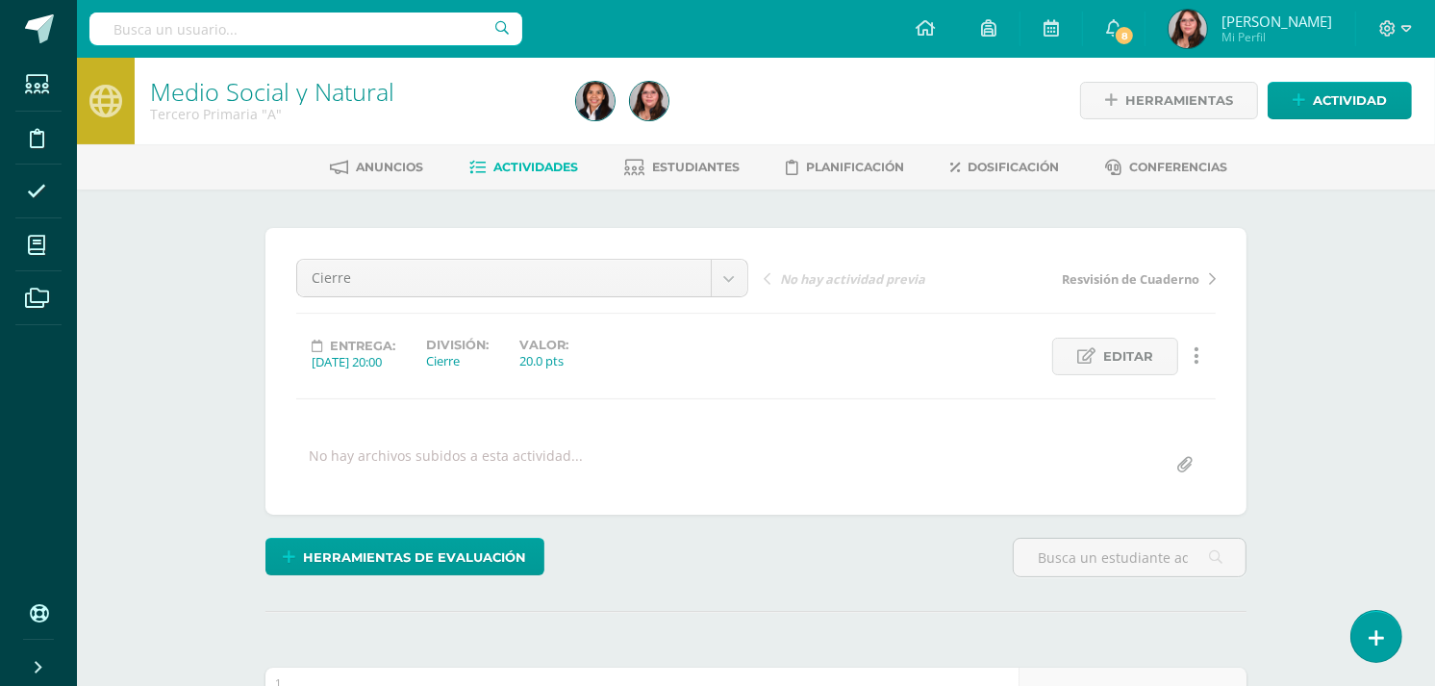
scroll to position [2, 0]
drag, startPoint x: 697, startPoint y: 314, endPoint x: 789, endPoint y: 244, distance: 114.6
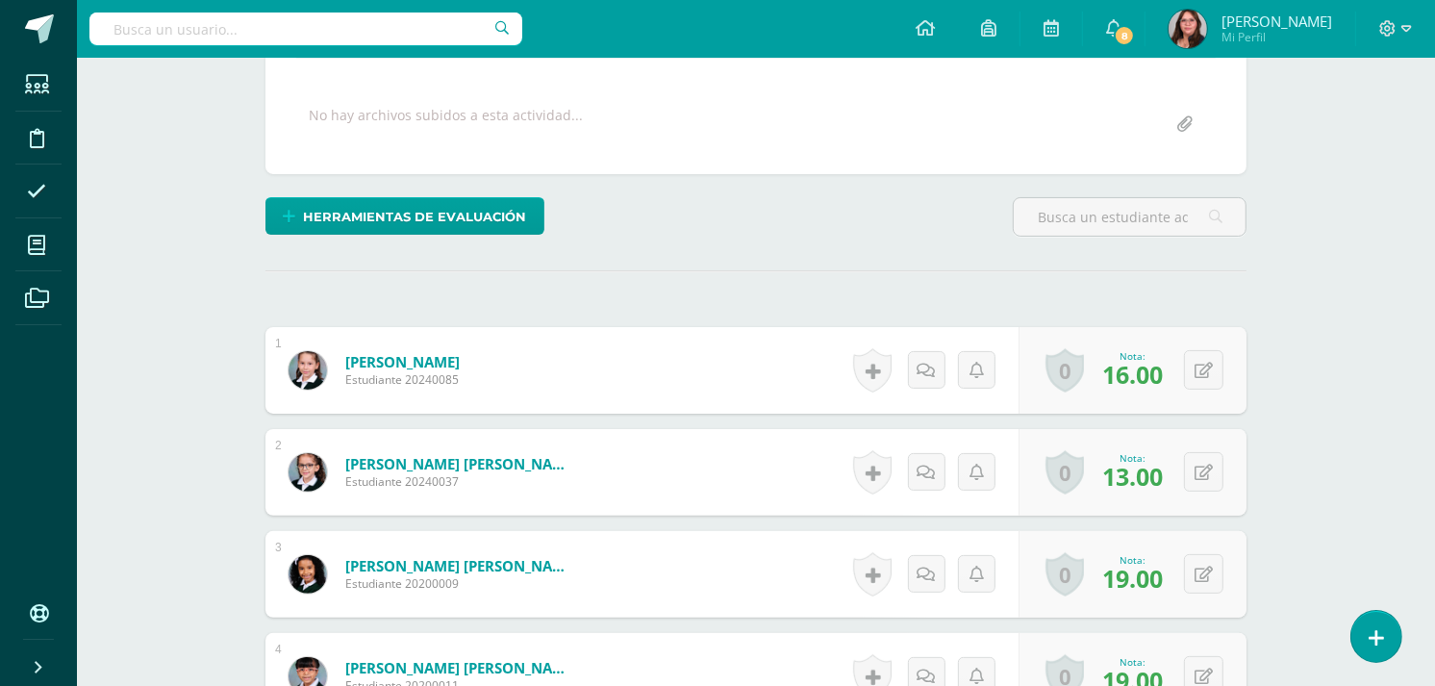
scroll to position [333, 0]
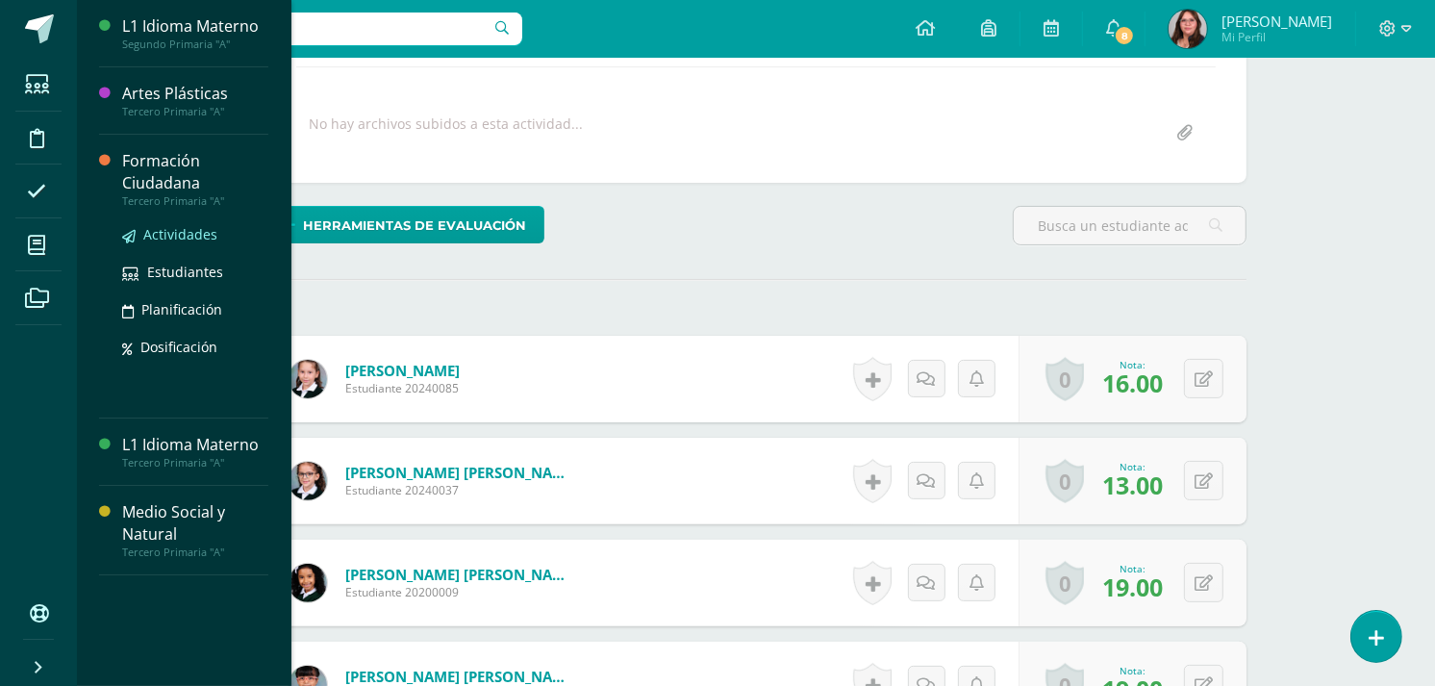
click at [166, 231] on span "Actividades" at bounding box center [180, 234] width 74 height 18
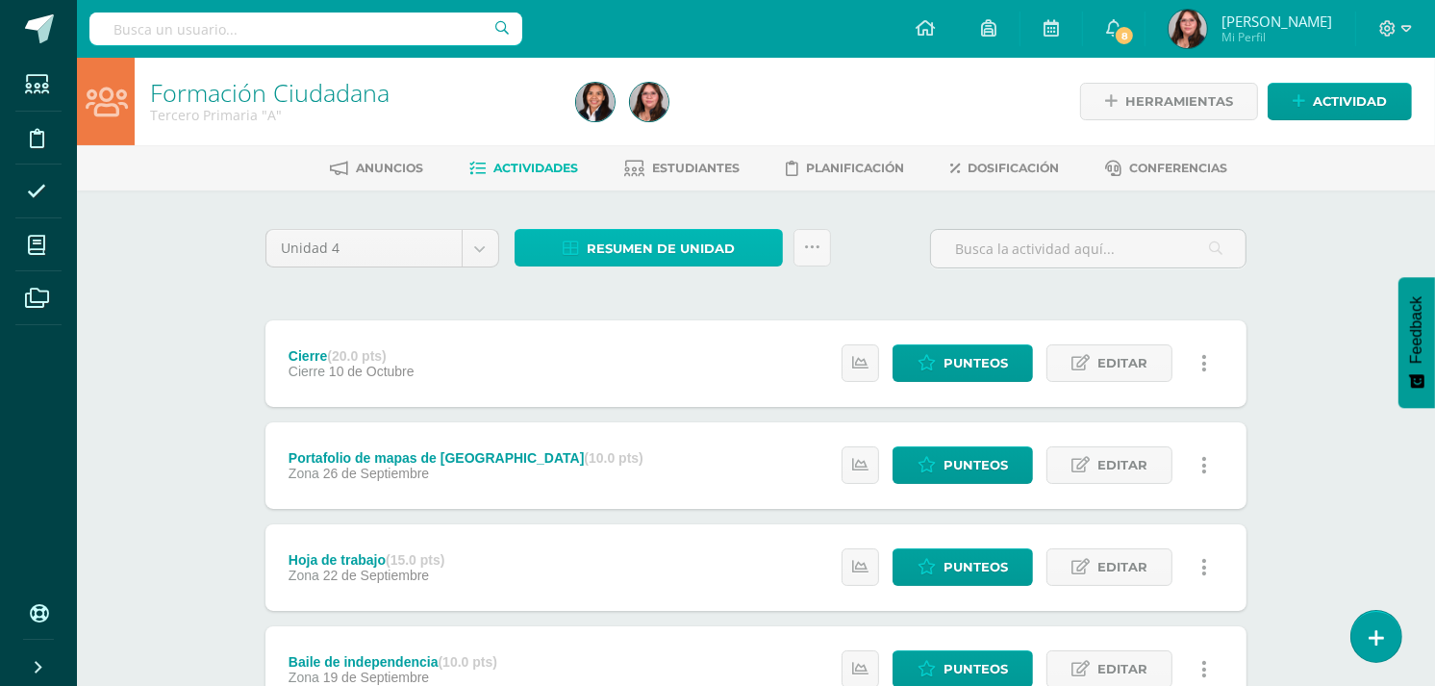
click at [627, 234] on span "Resumen de unidad" at bounding box center [661, 249] width 148 height 36
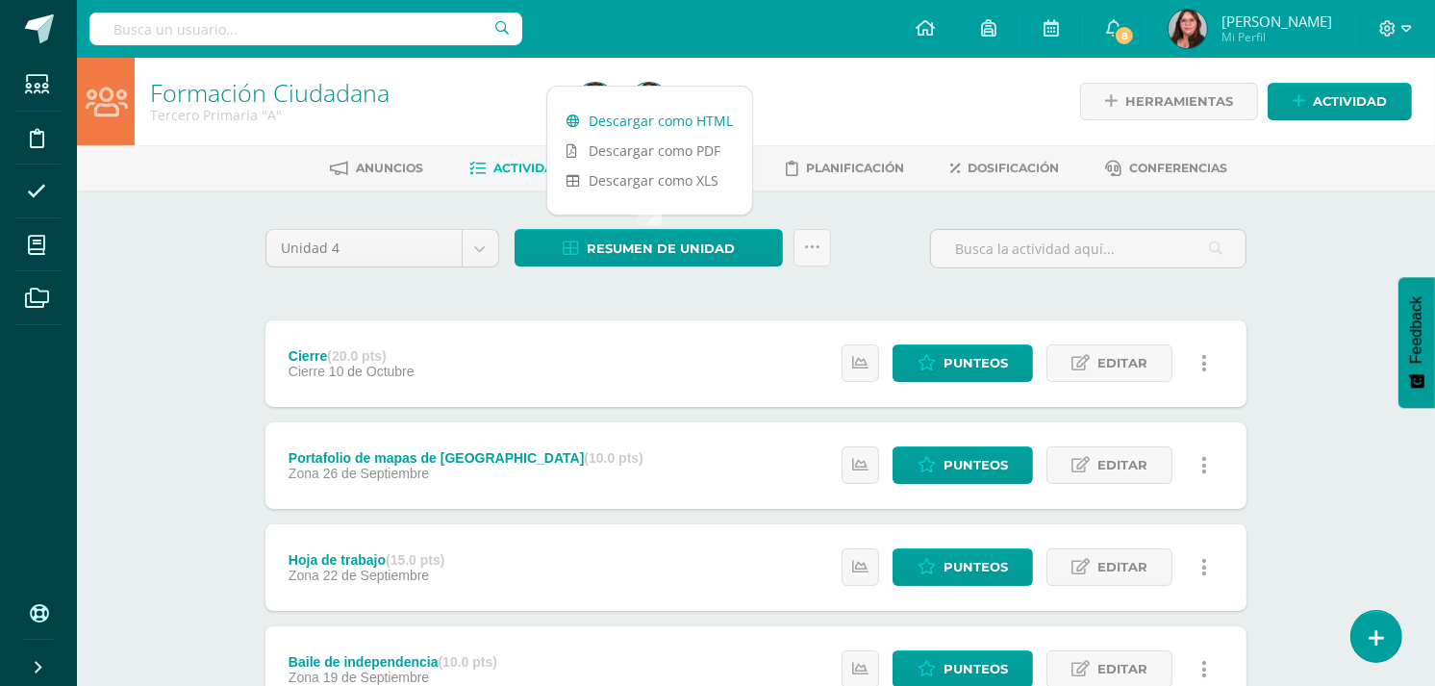
click at [696, 123] on link "Descargar como HTML" at bounding box center [649, 121] width 205 height 30
click at [977, 377] on span "Punteos" at bounding box center [975, 363] width 64 height 36
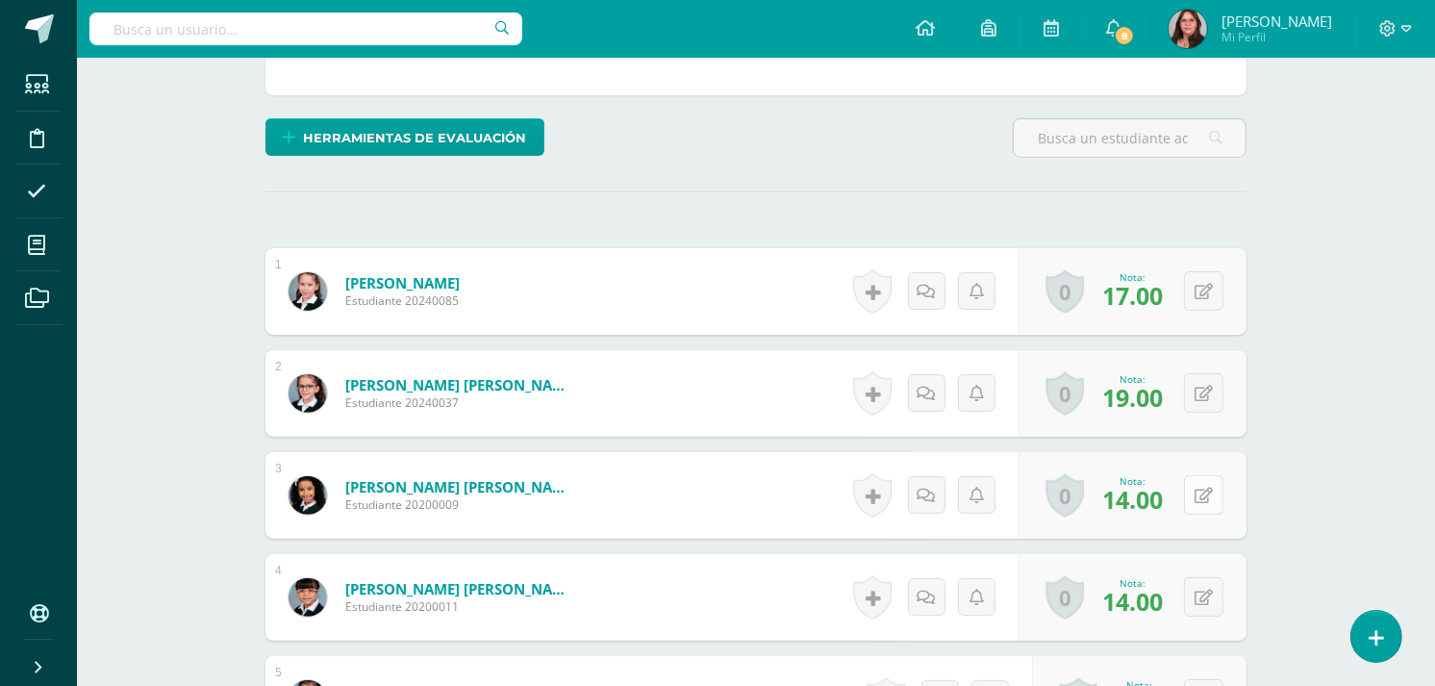
scroll to position [421, 0]
click at [1203, 489] on button at bounding box center [1203, 493] width 39 height 39
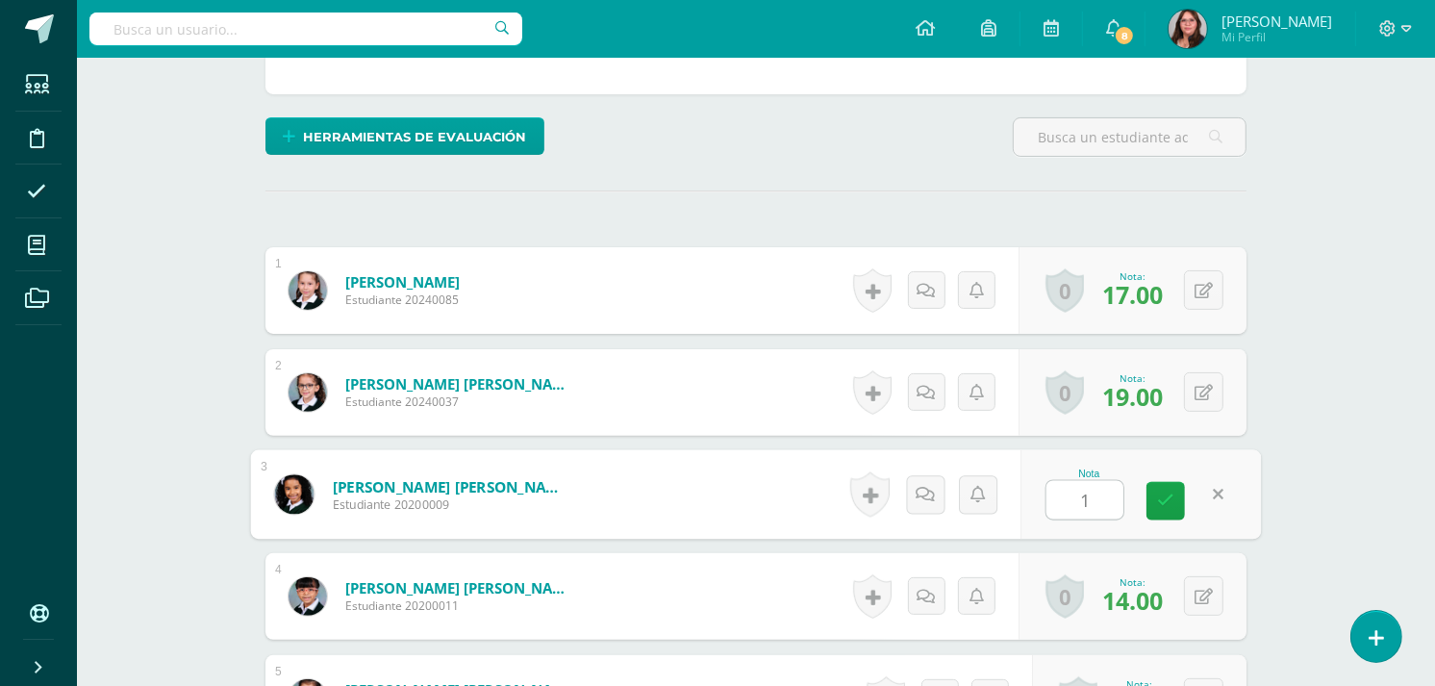
type input "19"
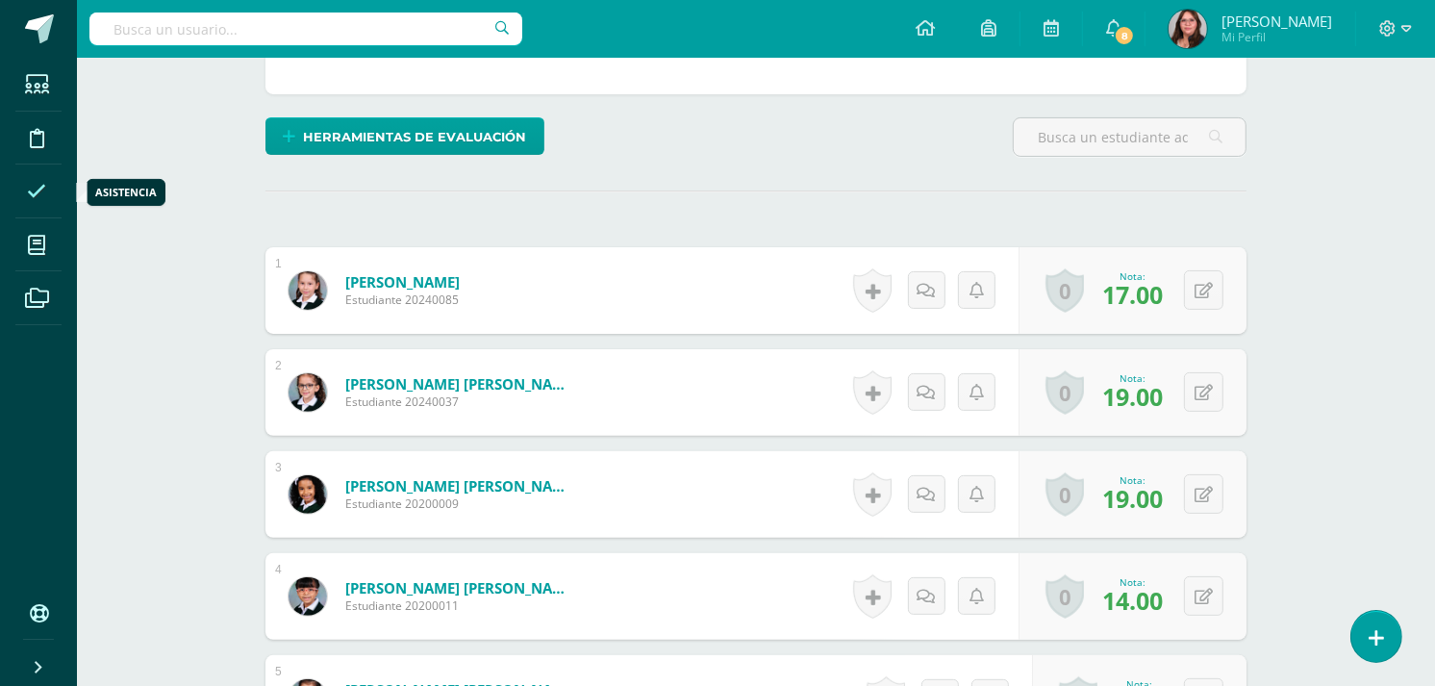
click at [45, 209] on span at bounding box center [36, 190] width 43 height 43
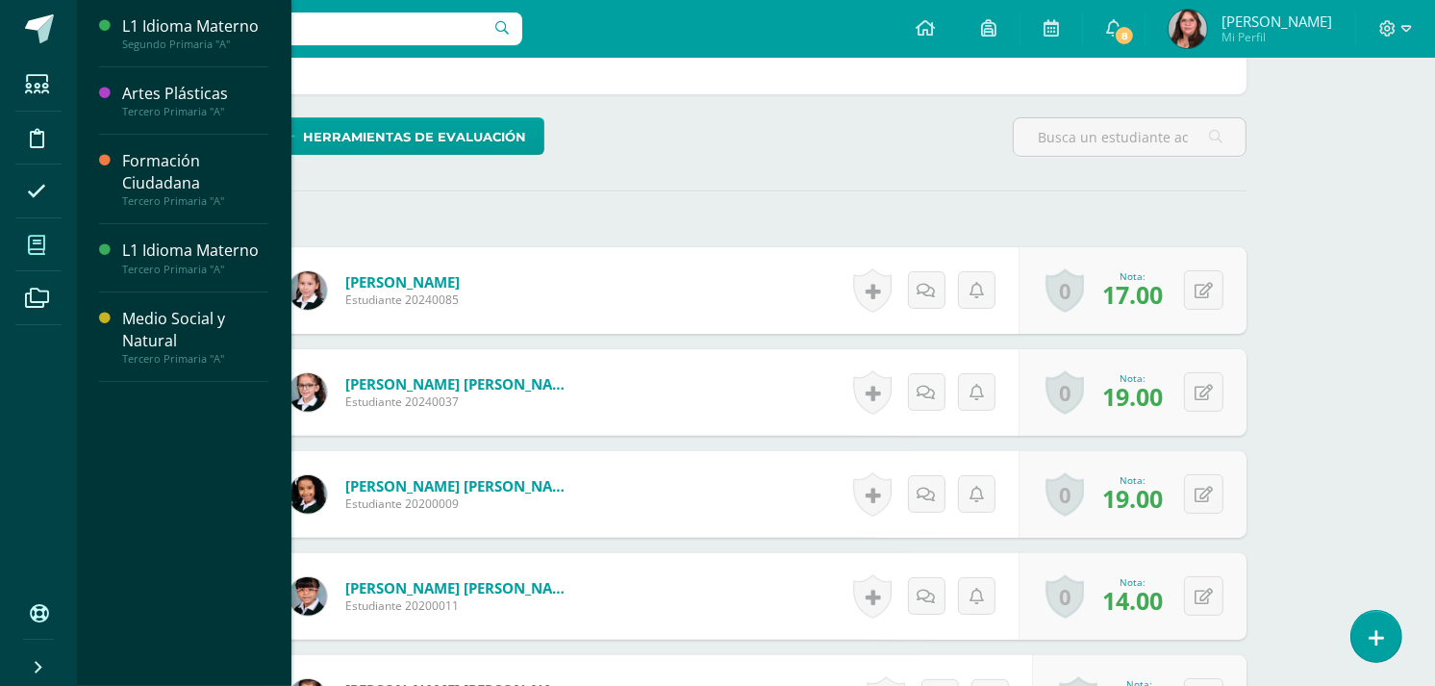
click at [44, 252] on icon at bounding box center [36, 245] width 17 height 19
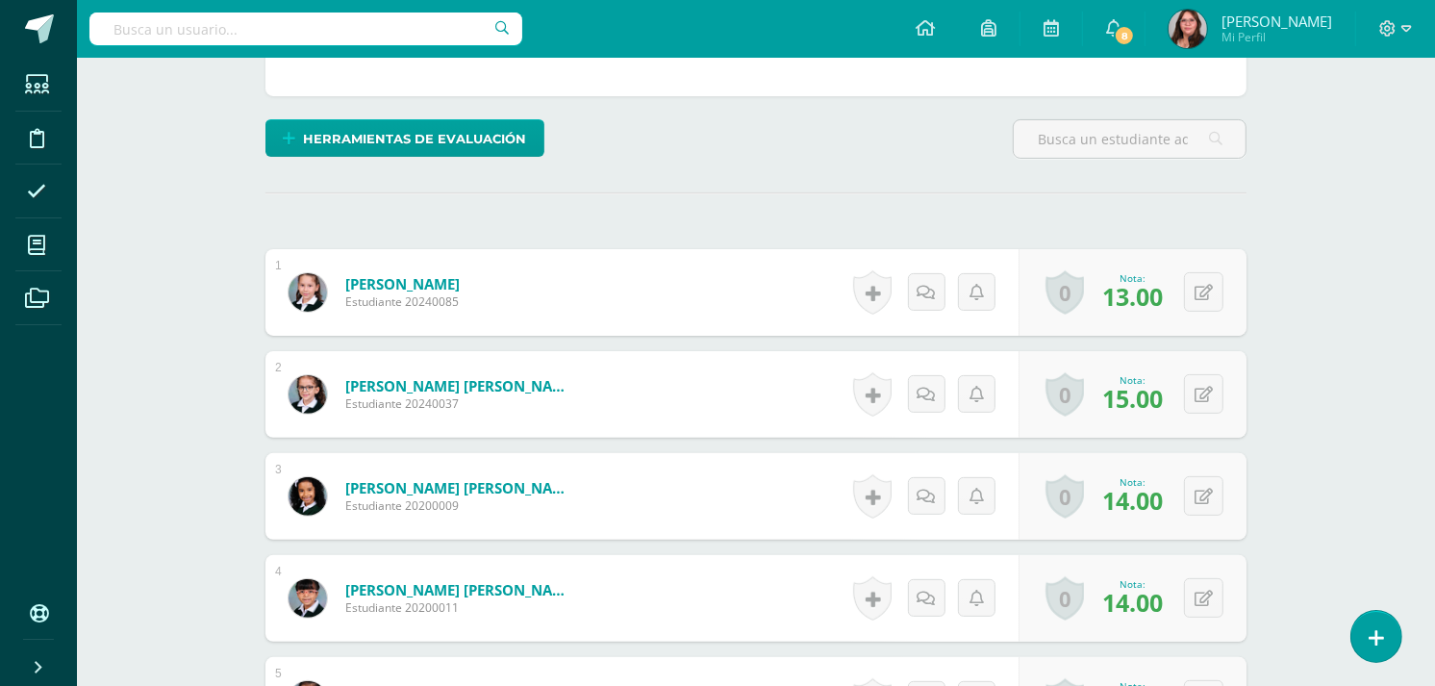
scroll to position [420, 0]
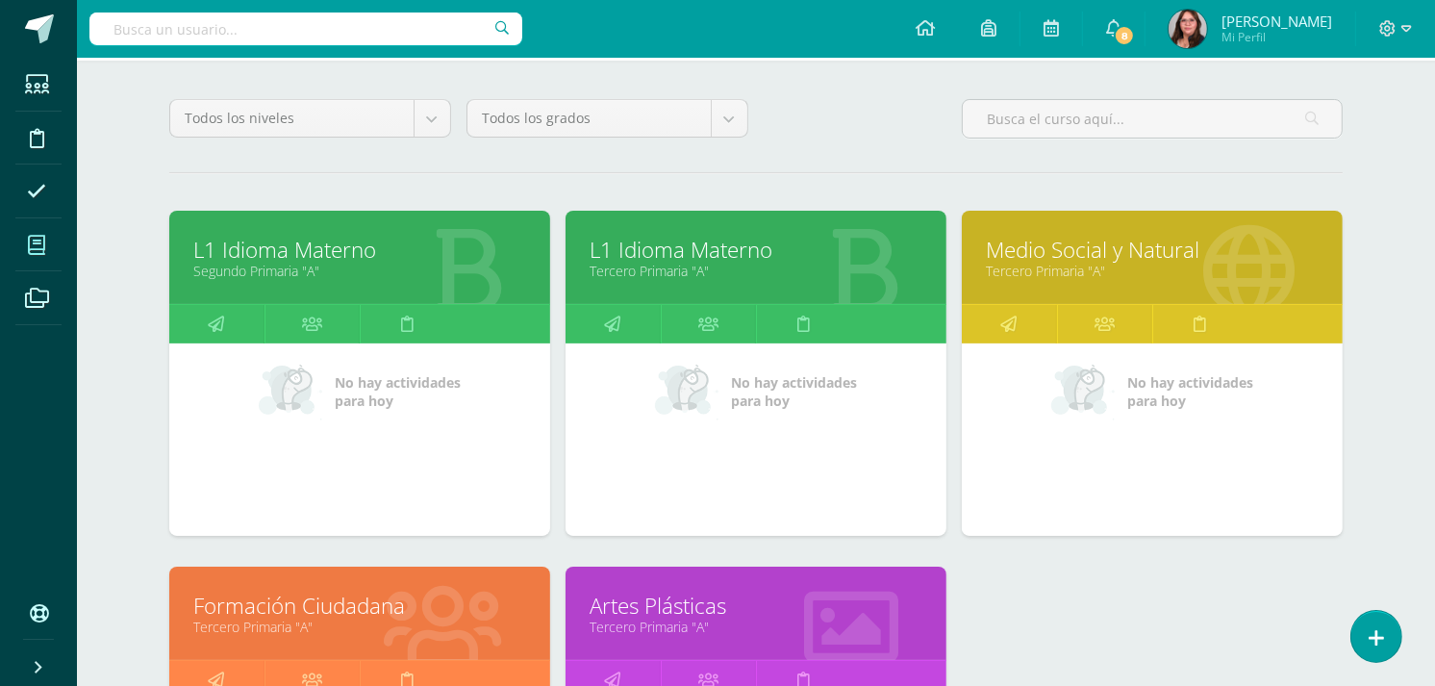
scroll to position [213, 0]
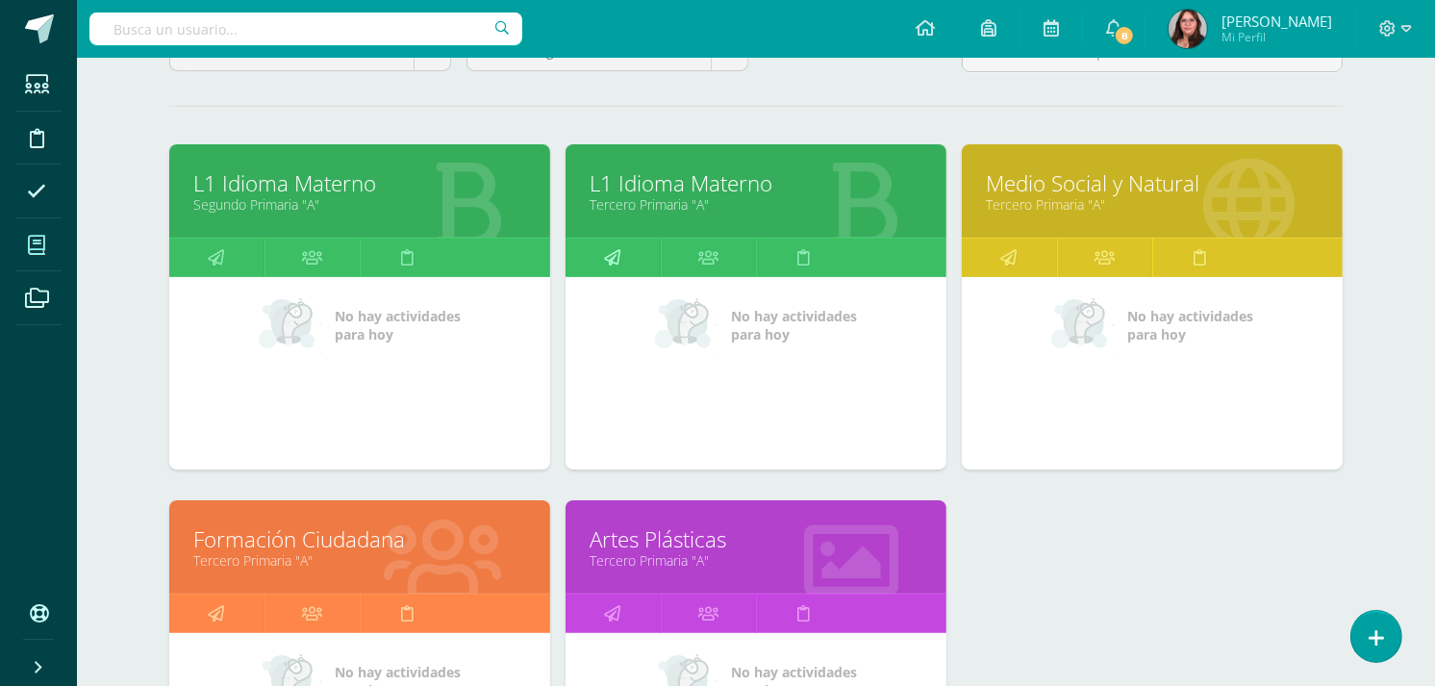
click at [605, 254] on icon at bounding box center [613, 257] width 16 height 38
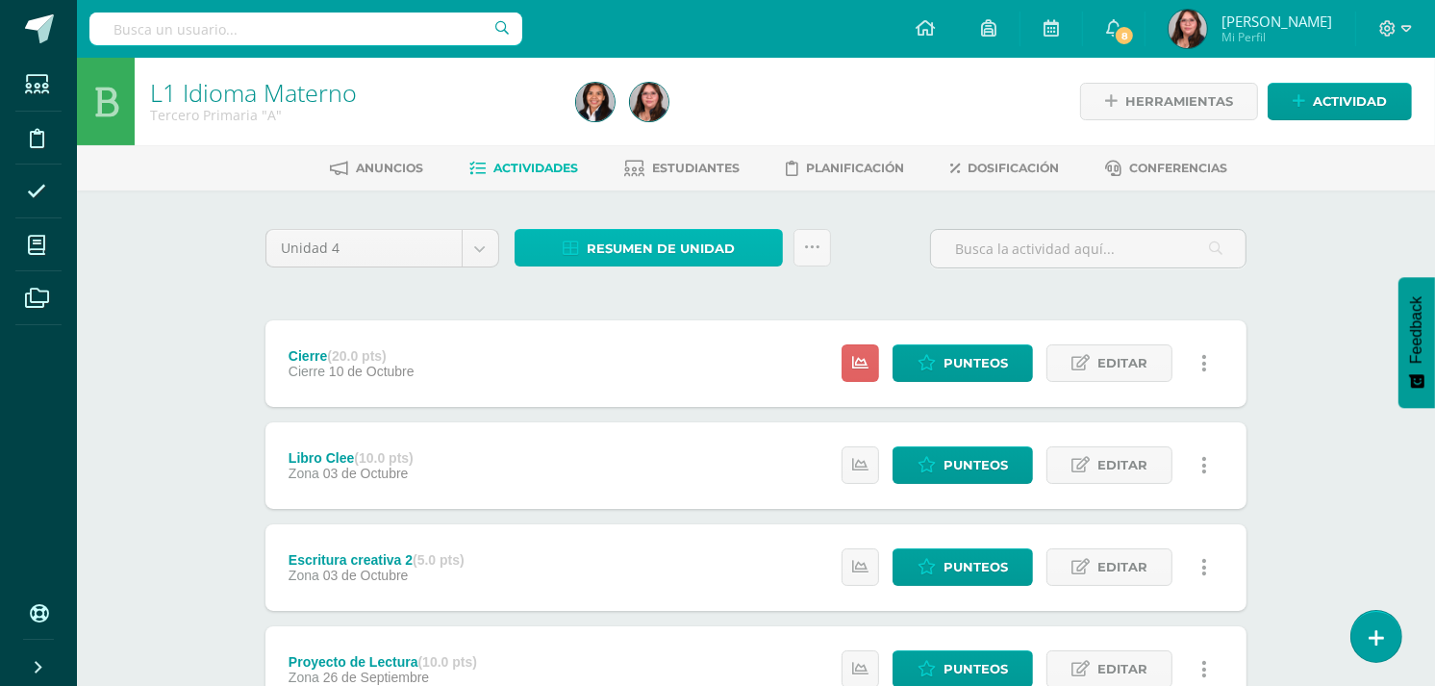
click at [724, 255] on span "Resumen de unidad" at bounding box center [661, 249] width 148 height 36
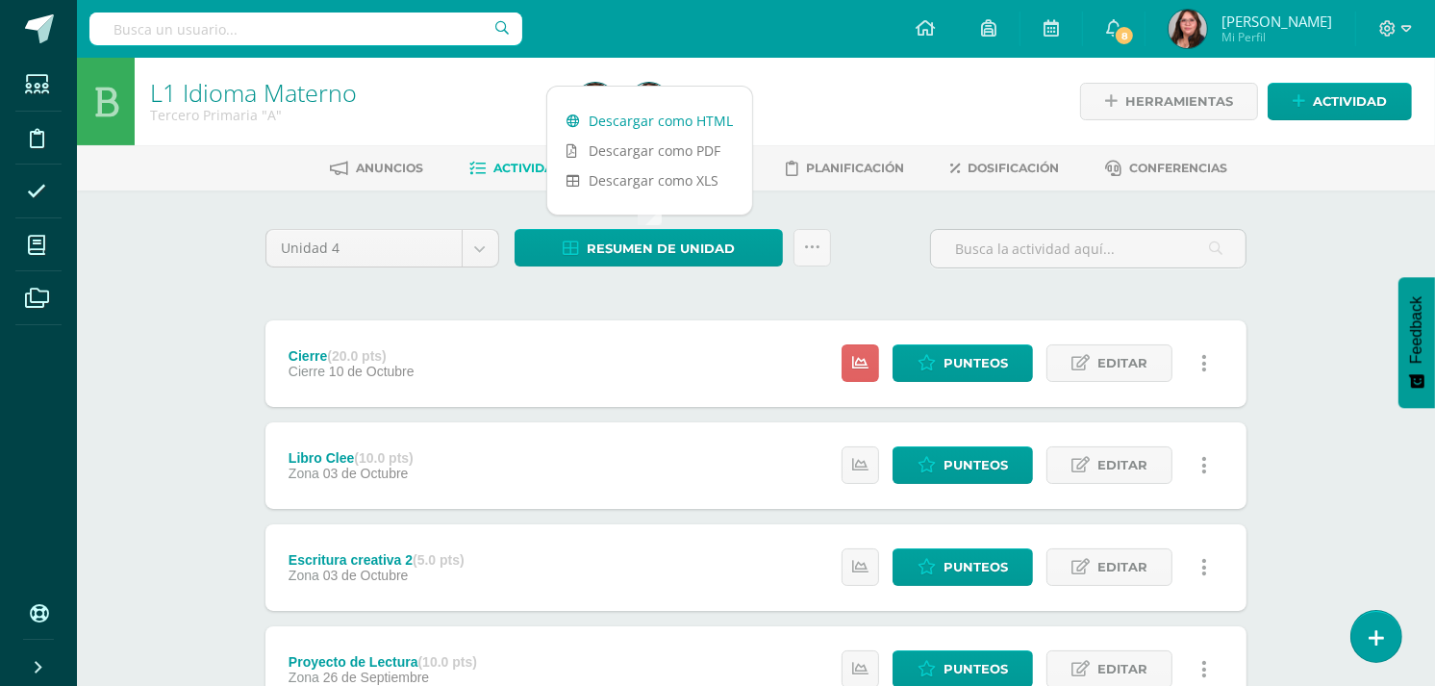
click at [685, 122] on link "Descargar como HTML" at bounding box center [649, 121] width 205 height 30
click at [1004, 341] on div "Estatus de Actividad: 17 Estudiantes sin calificar 0 Estudiantes con cero Media…" at bounding box center [1030, 363] width 434 height 87
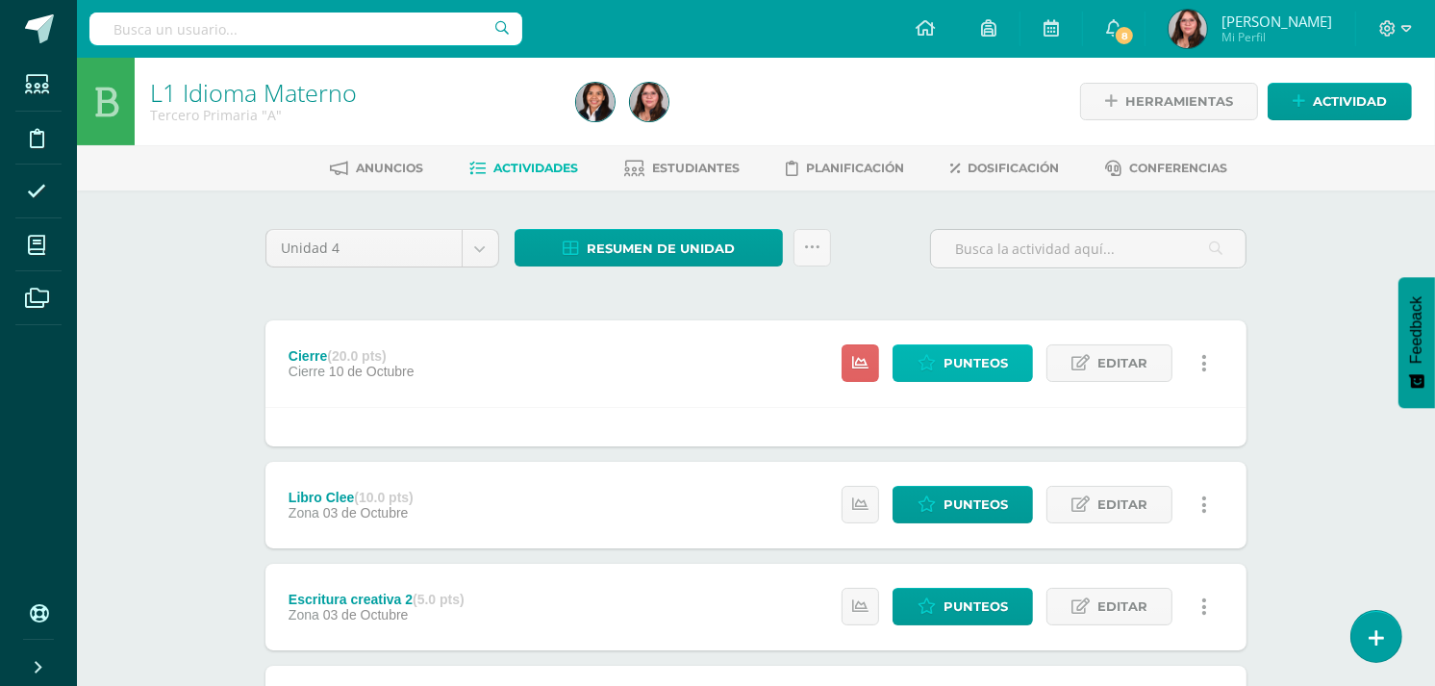
click at [998, 350] on span "Punteos" at bounding box center [975, 363] width 64 height 36
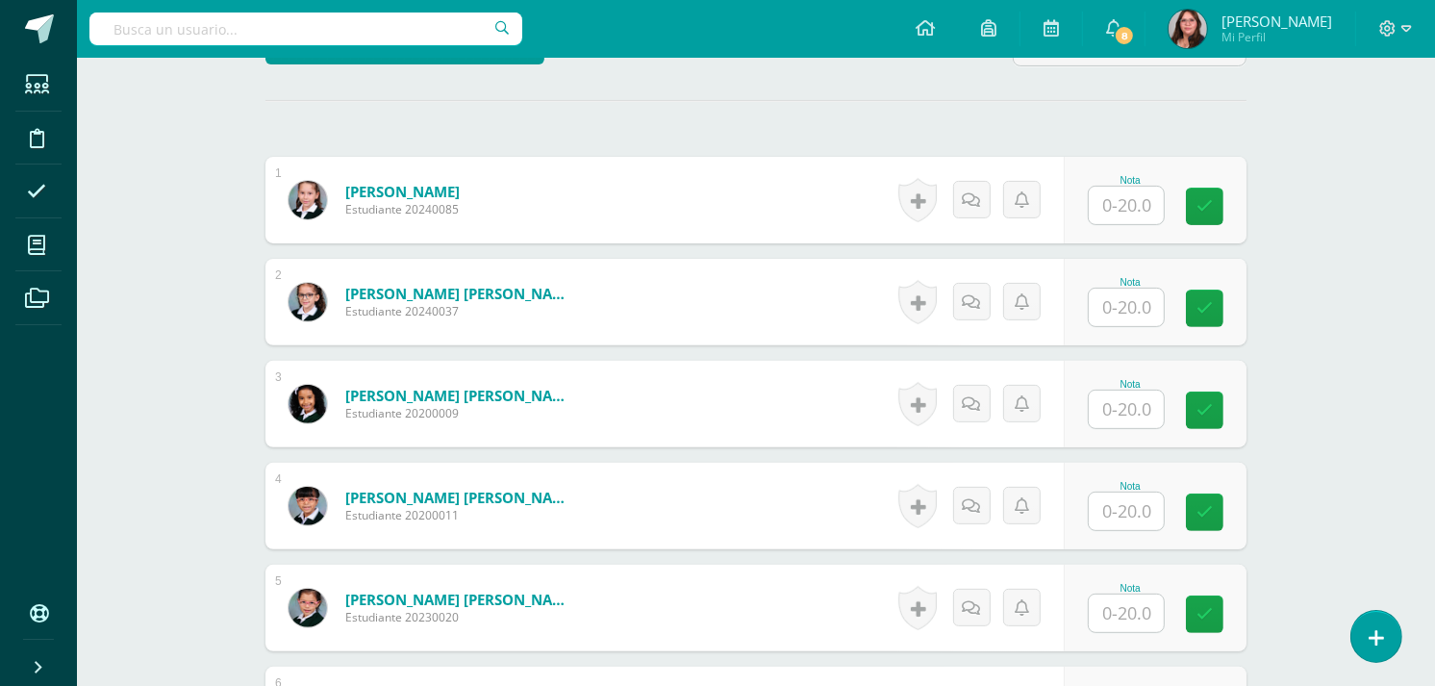
scroll to position [536, 0]
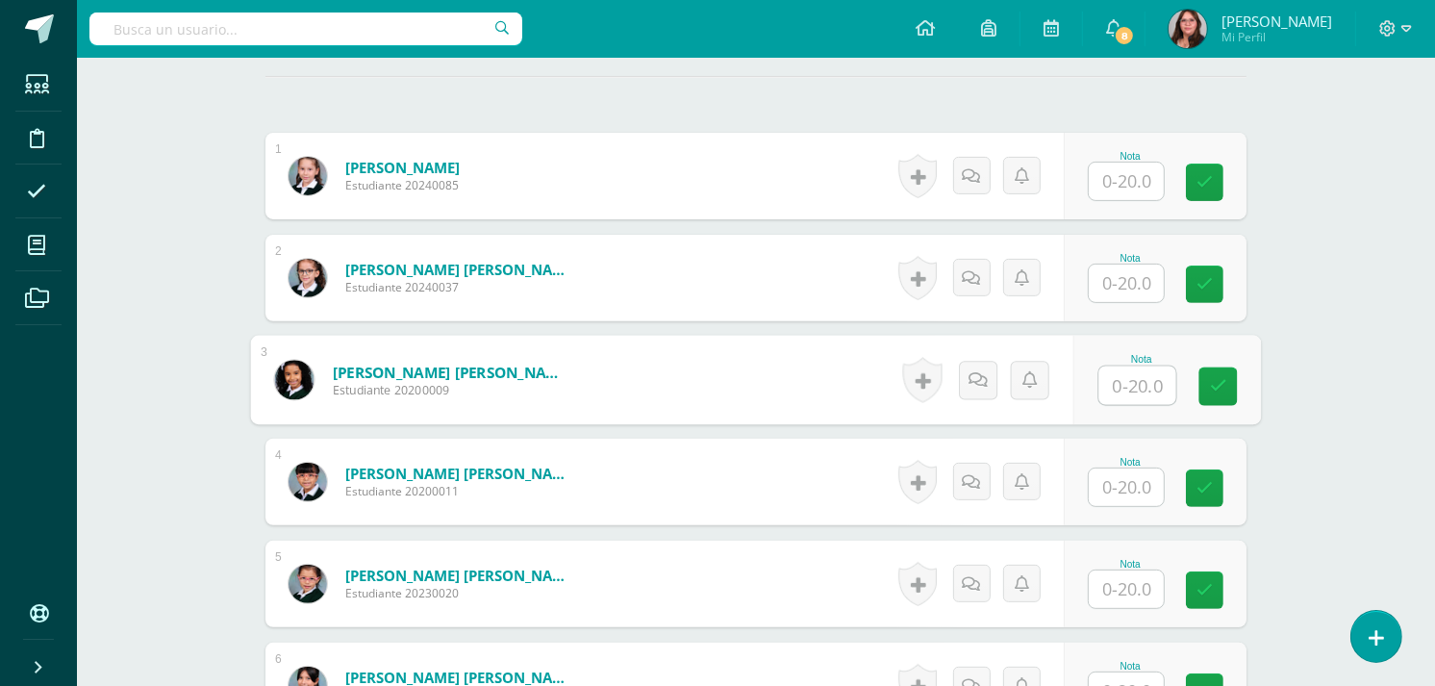
click at [1109, 368] on input "text" at bounding box center [1137, 385] width 77 height 38
type input "20"
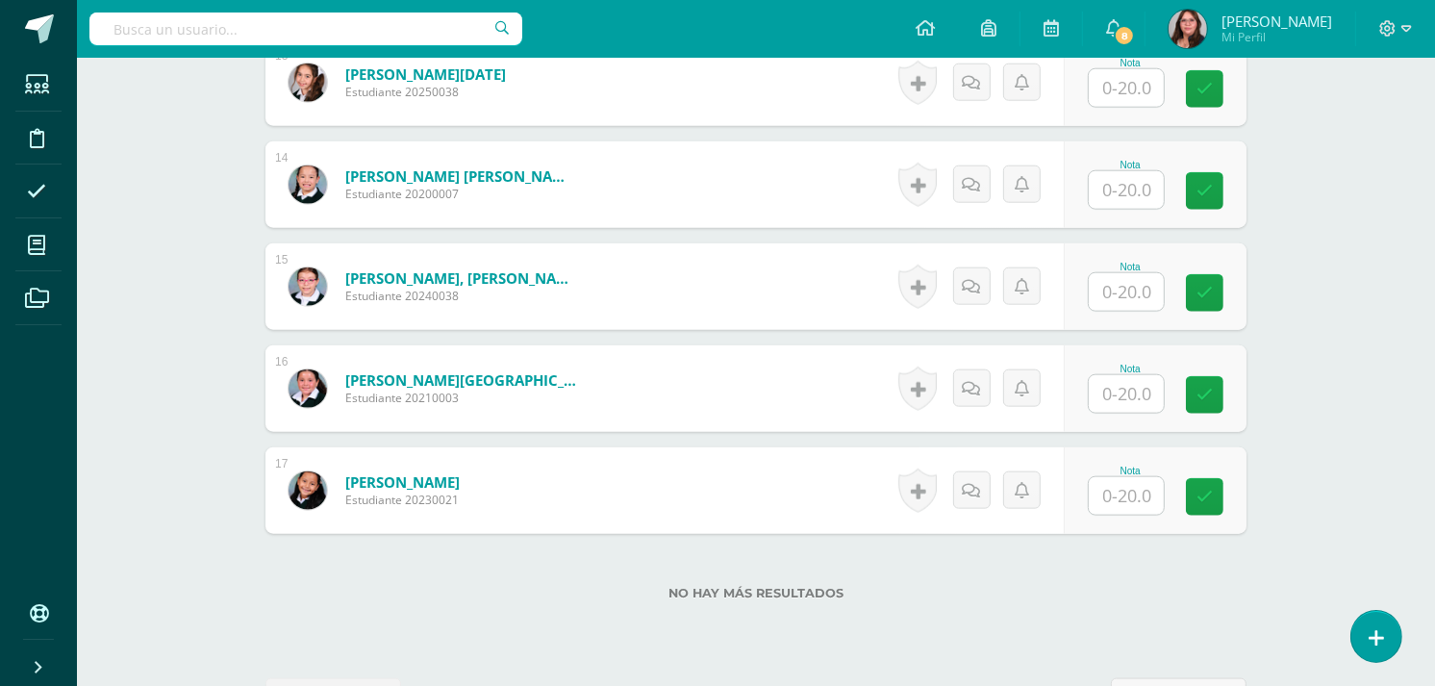
scroll to position [1706, 0]
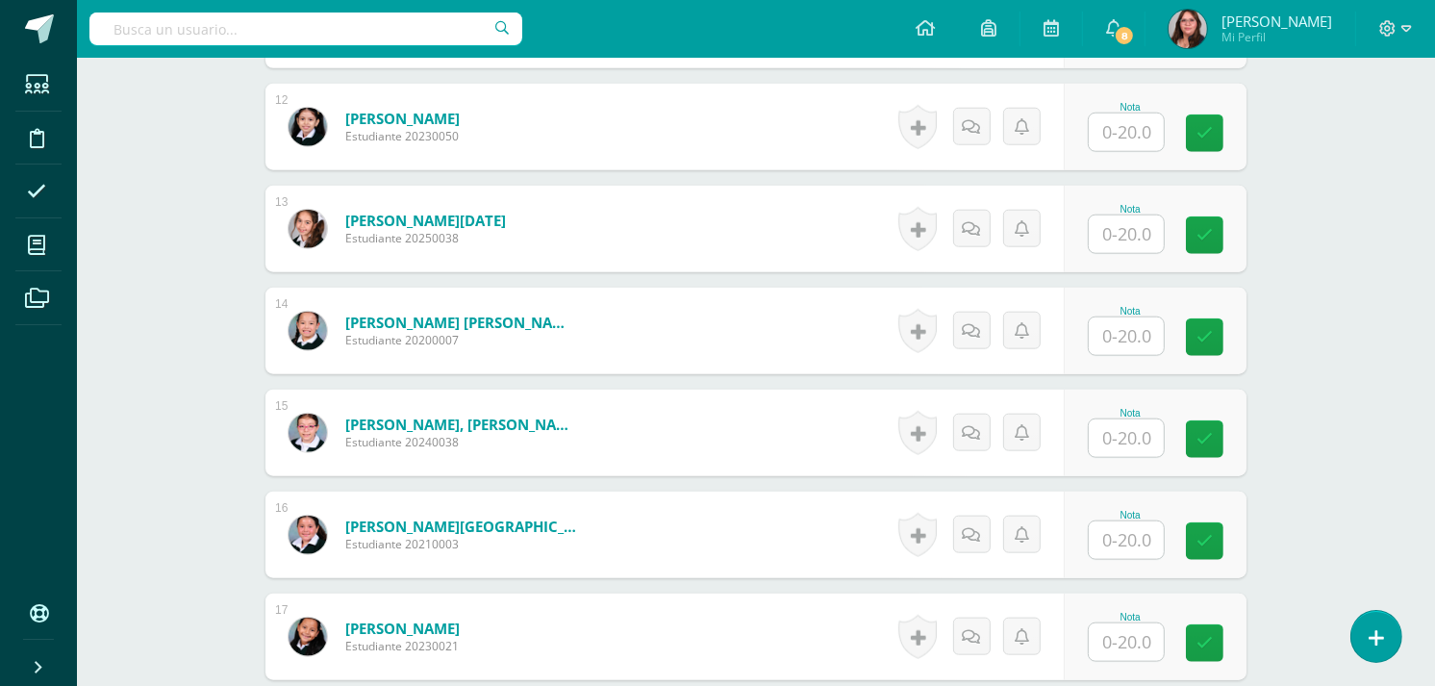
click at [1152, 225] on input "text" at bounding box center [1126, 234] width 75 height 38
type input "9"
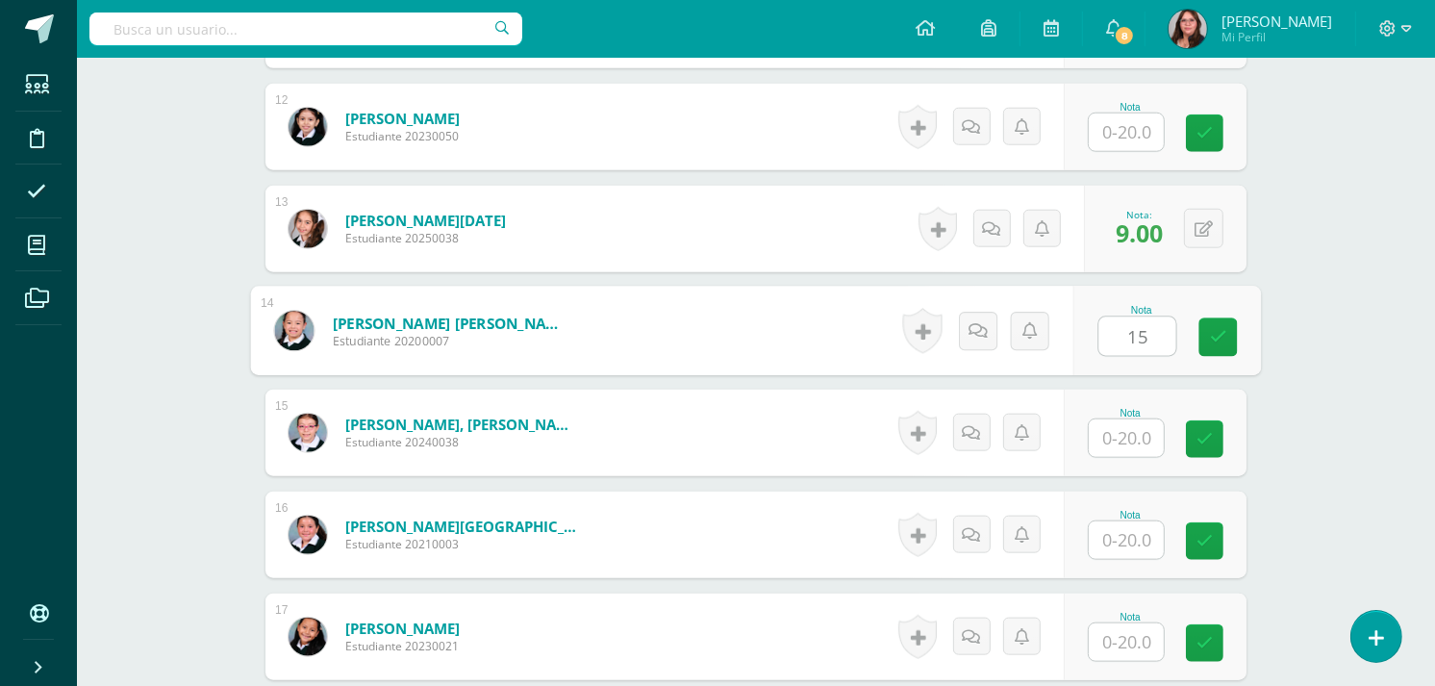
type input "15"
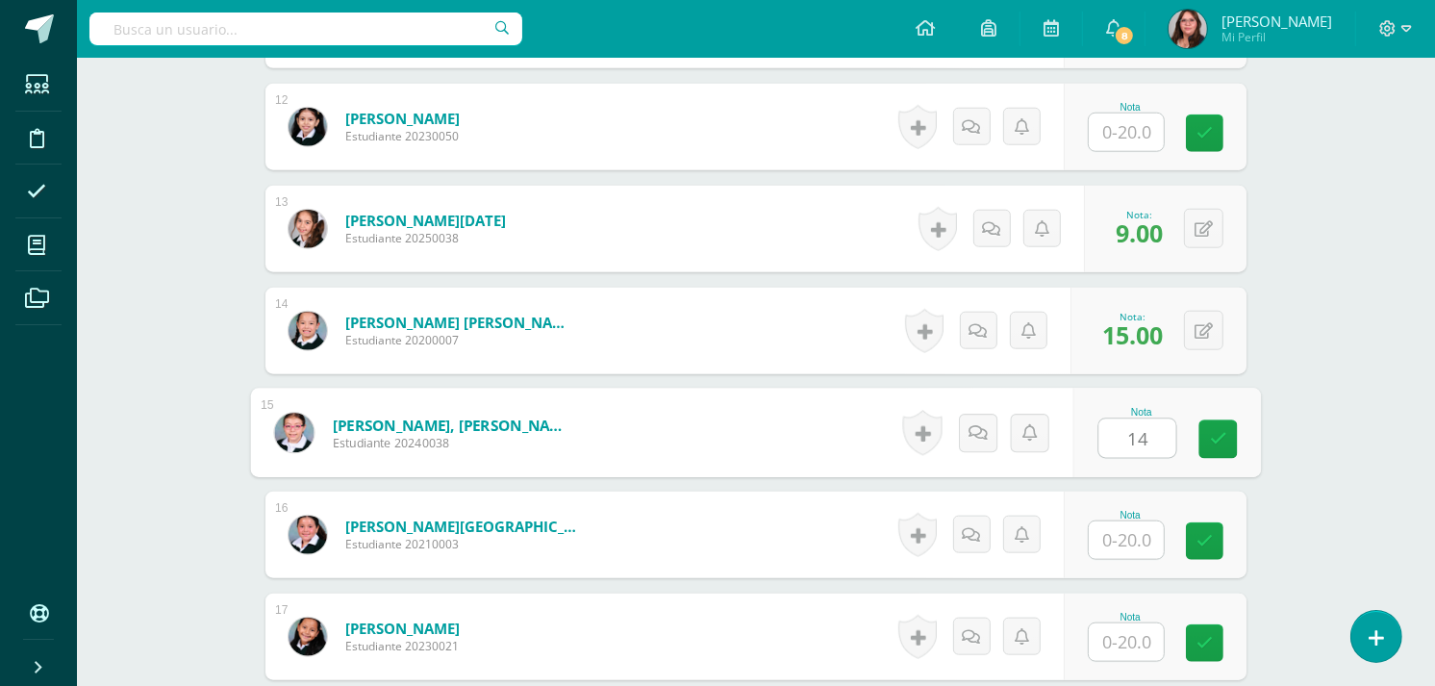
type input "14"
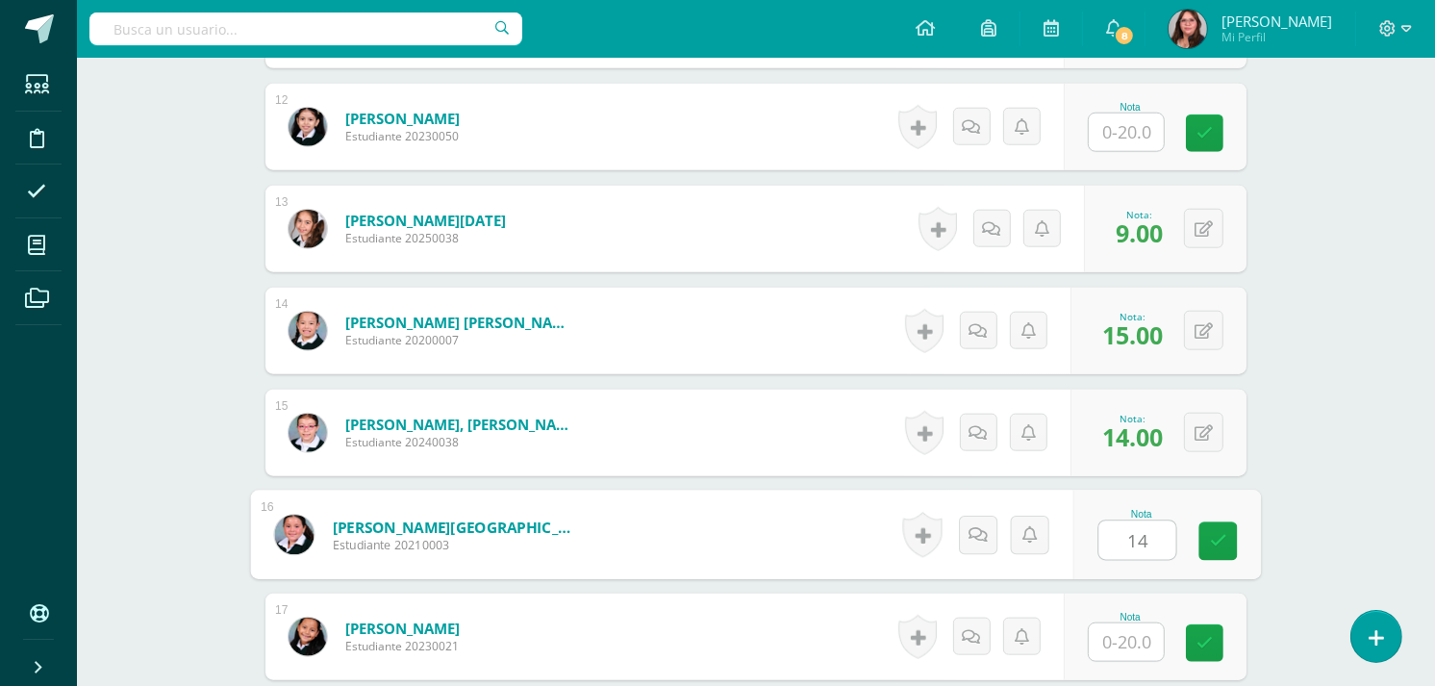
type input "14"
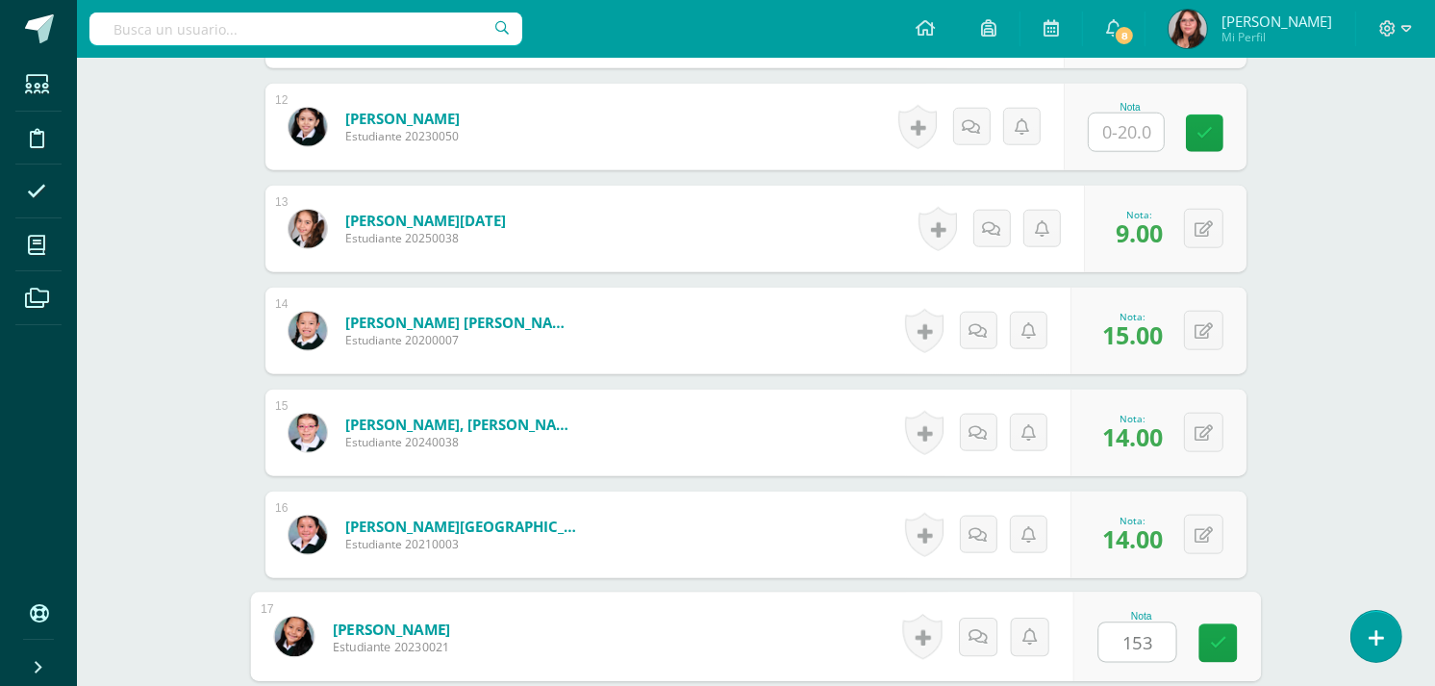
type input "15"
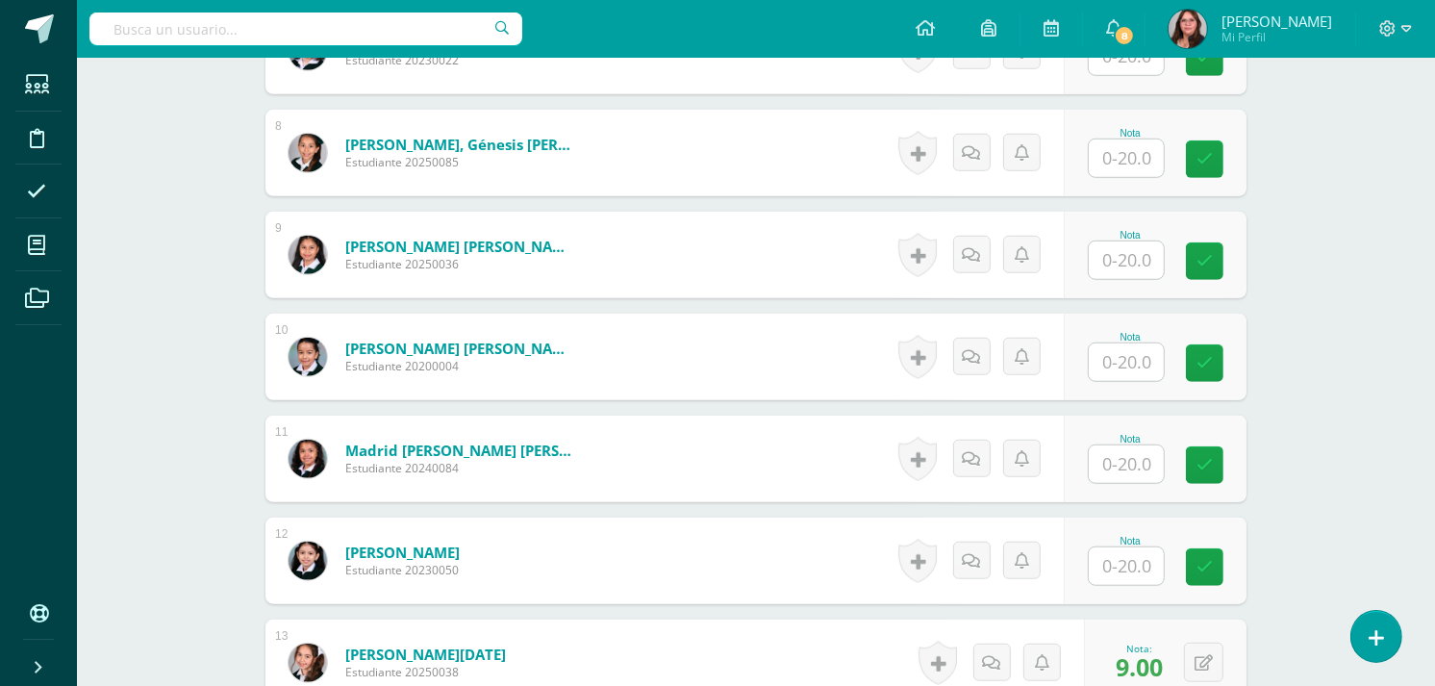
scroll to position [1279, 0]
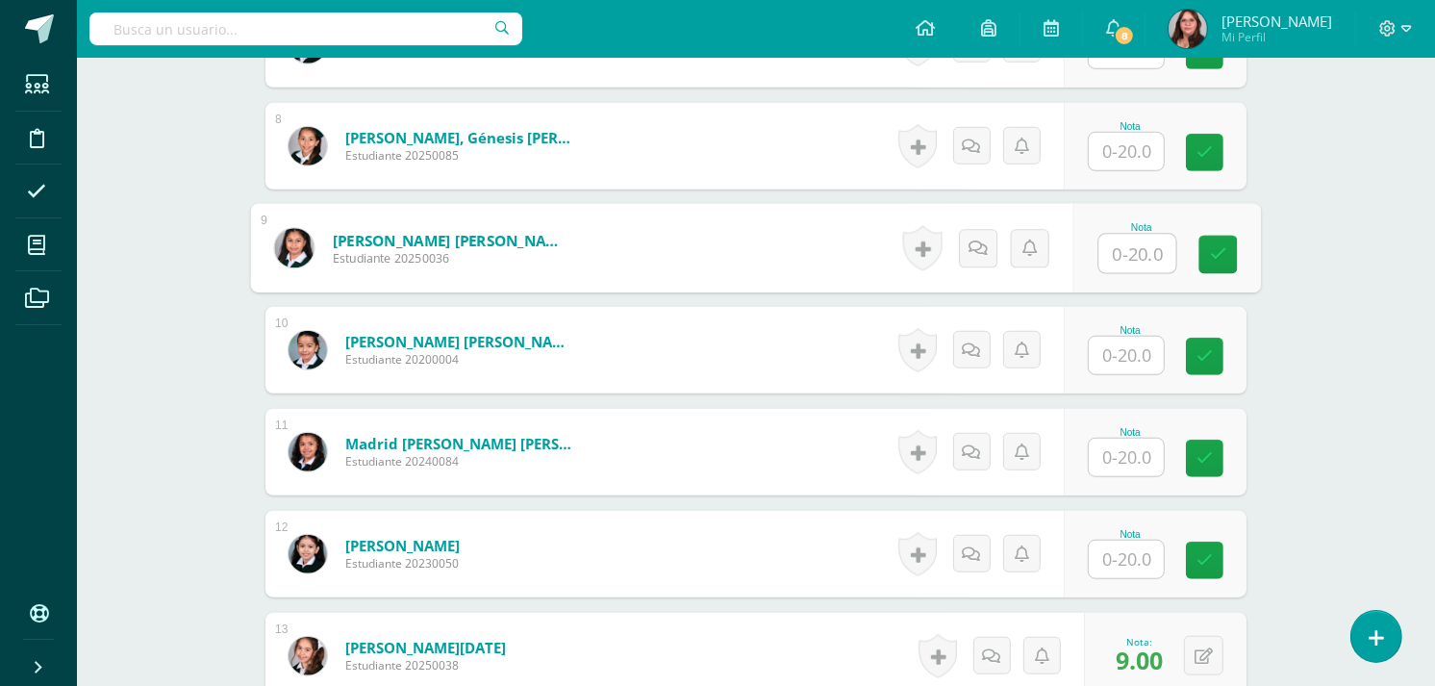
click at [1121, 243] on input "text" at bounding box center [1137, 254] width 77 height 38
type input "18"
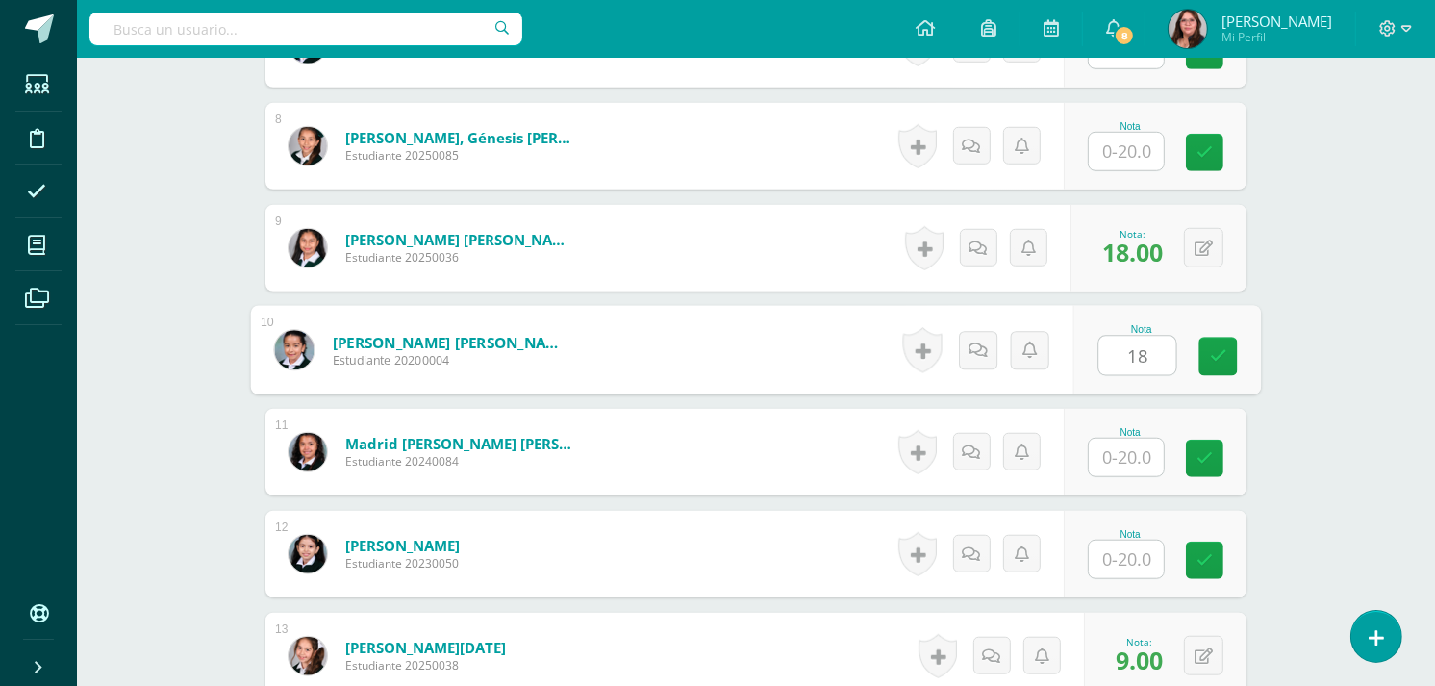
type input "18"
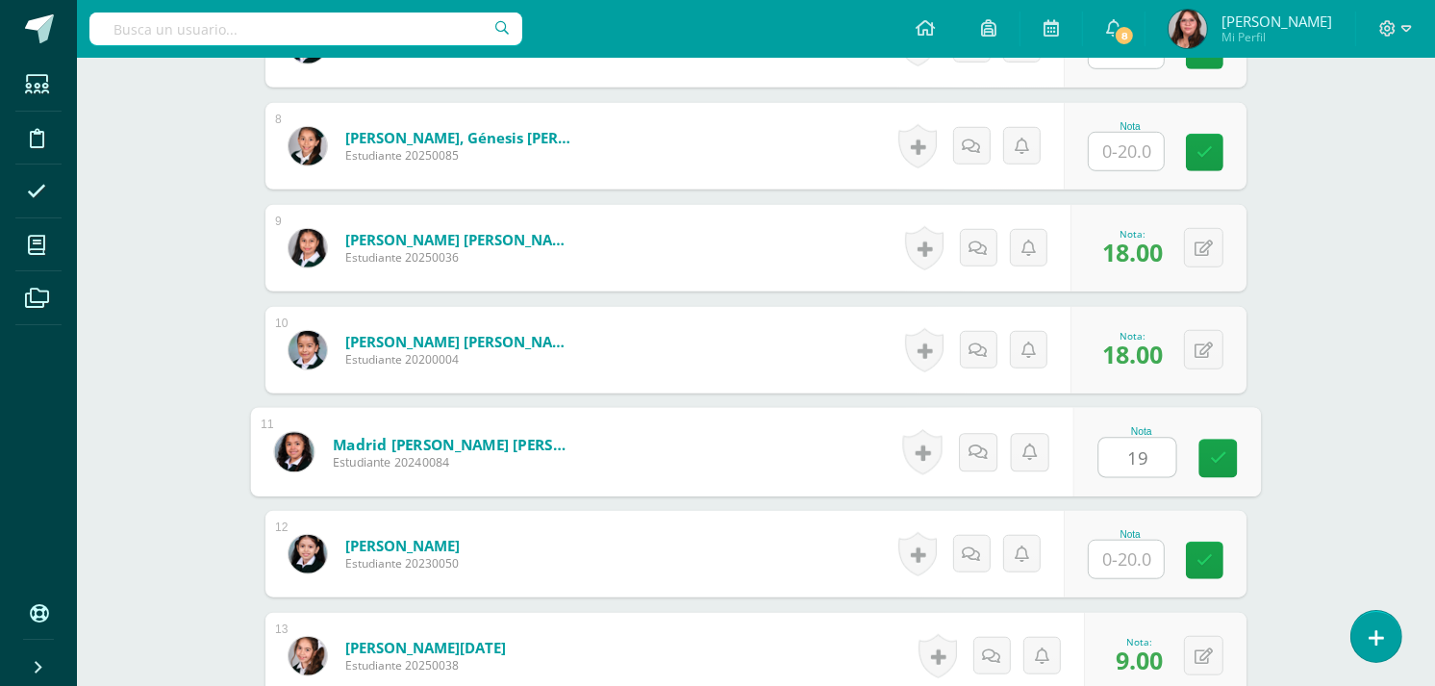
type input "19"
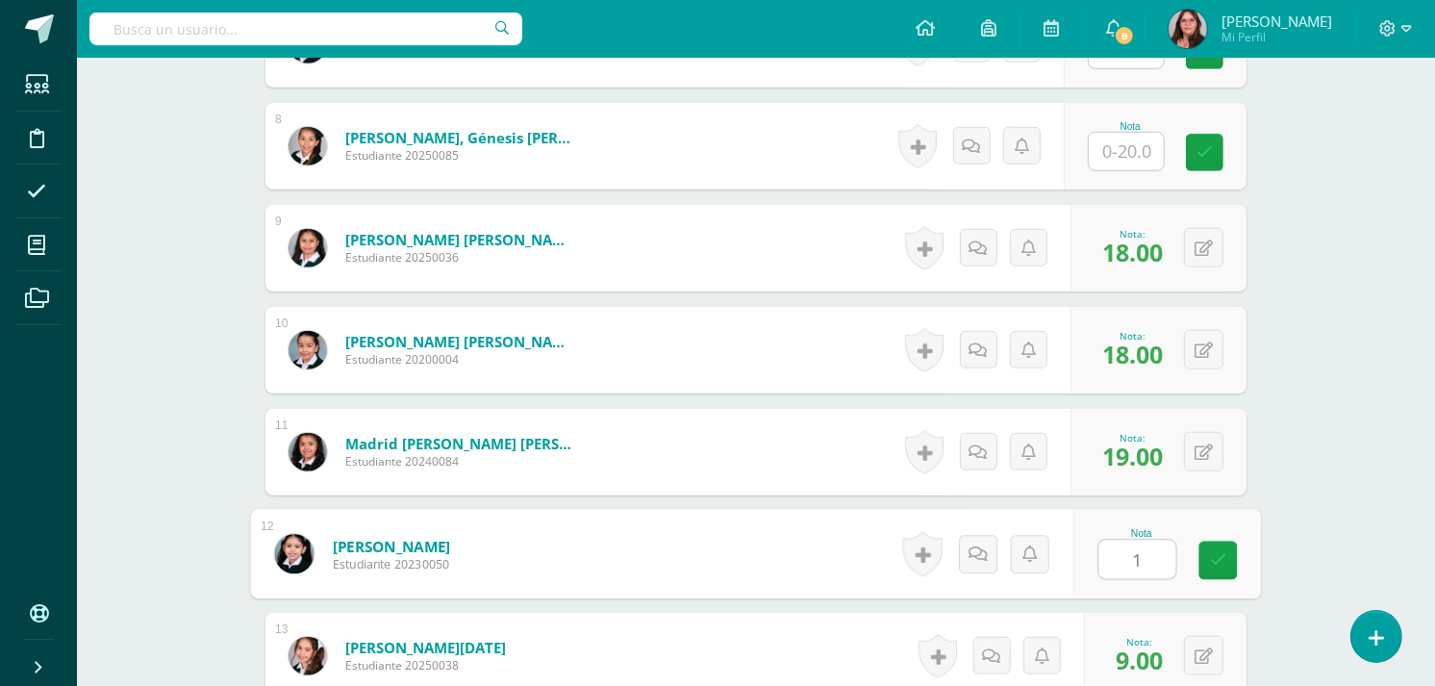
type input "16"
